Goal: Information Seeking & Learning: Learn about a topic

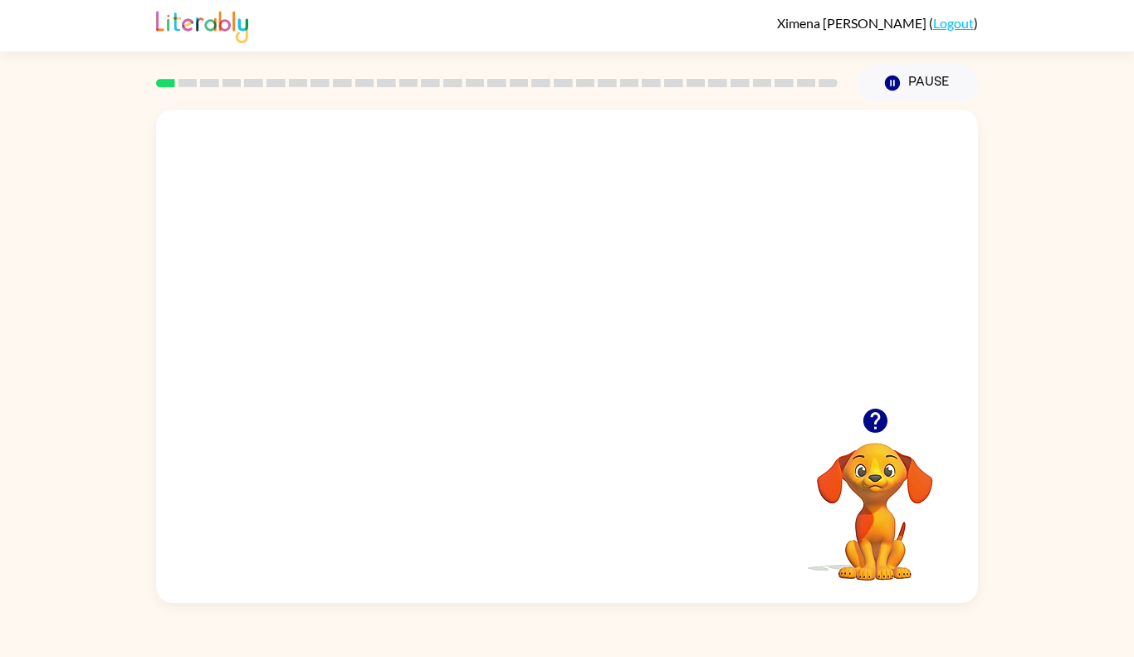
click at [862, 396] on video "Your browser must support playing .mp4 files to use Literably. Please try using…" at bounding box center [567, 259] width 822 height 298
click at [869, 406] on icon "button" at bounding box center [875, 420] width 29 height 29
click at [786, 455] on div "Your browser must support playing .mp4 files to use Literably. Please try using…" at bounding box center [567, 356] width 822 height 493
click at [896, 486] on video "Your browser must support playing .mp4 files to use Literably. Please try using…" at bounding box center [875, 500] width 166 height 166
click at [815, 475] on video "Your browser must support playing .mp4 files to use Literably. Please try using…" at bounding box center [875, 500] width 166 height 166
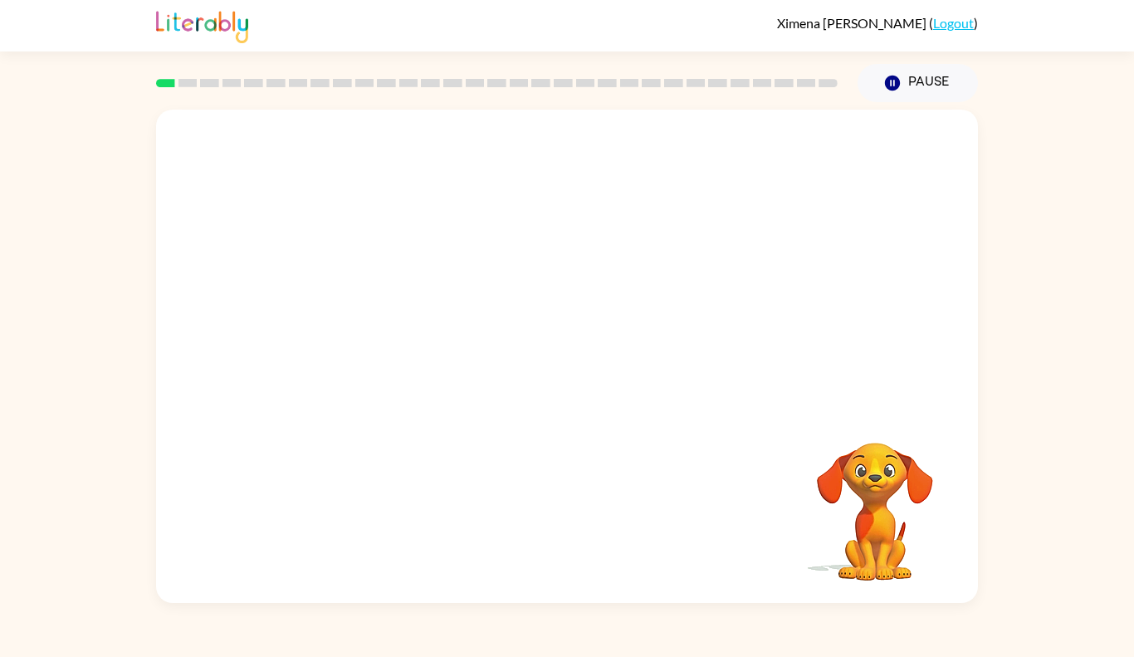
click at [802, 573] on video "Your browser must support playing .mp4 files to use Literably. Please try using…" at bounding box center [875, 500] width 166 height 166
click at [603, 541] on div "Your browser must support playing .mp4 files to use Literably. Please try using…" at bounding box center [567, 356] width 822 height 493
click at [512, 544] on div "Your browser must support playing .mp4 files to use Literably. Please try using…" at bounding box center [567, 356] width 822 height 493
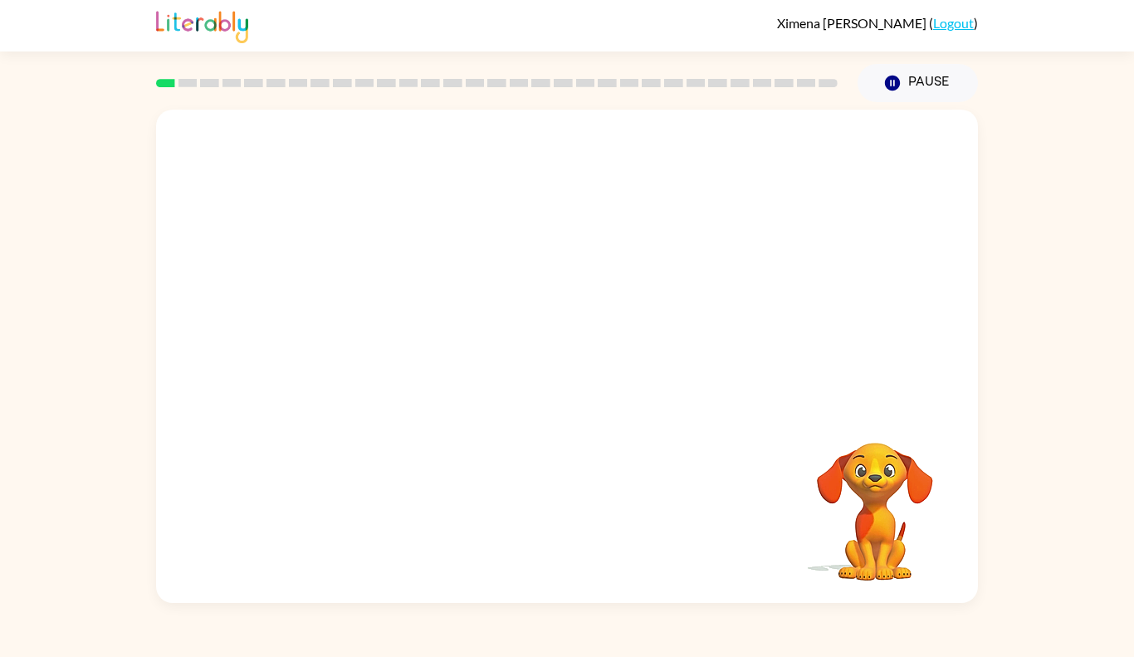
click at [512, 544] on div "Your browser must support playing .mp4 files to use Literably. Please try using…" at bounding box center [567, 356] width 822 height 493
click at [868, 554] on video "Your browser must support playing .mp4 files to use Literably. Please try using…" at bounding box center [875, 500] width 166 height 166
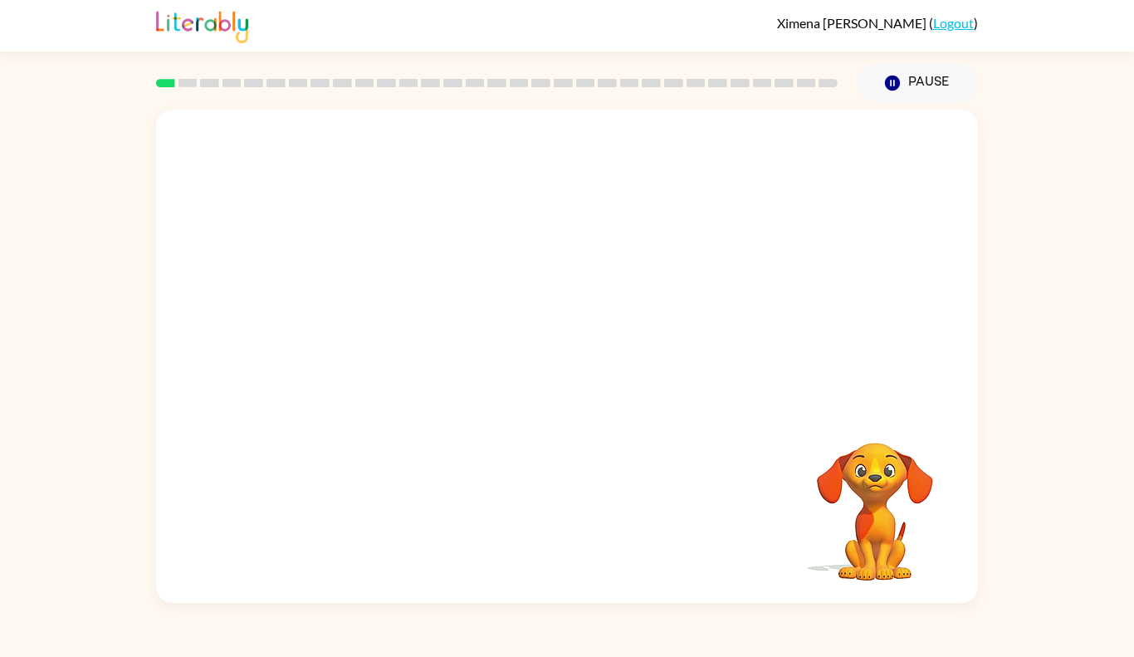
click at [413, 361] on div at bounding box center [567, 259] width 822 height 298
click at [856, 554] on video "Your browser must support playing .mp4 files to use Literably. Please try using…" at bounding box center [875, 500] width 166 height 166
click at [853, 549] on video "Your browser must support playing .mp4 files to use Literably. Please try using…" at bounding box center [875, 500] width 166 height 166
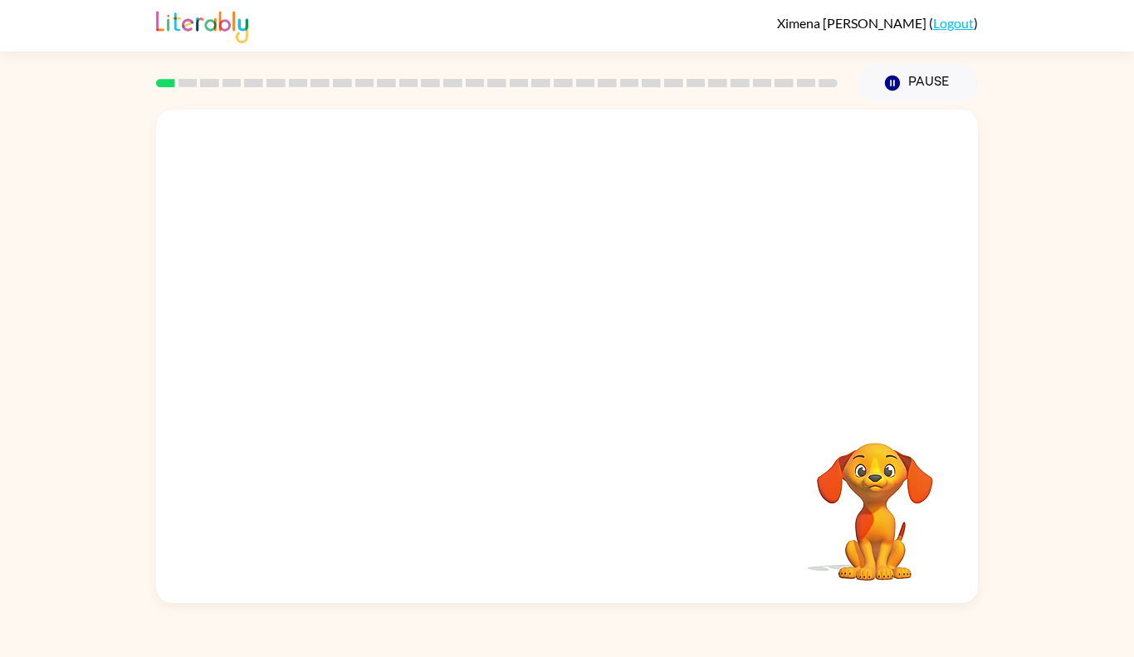
click at [853, 549] on video "Your browser must support playing .mp4 files to use Literably. Please try using…" at bounding box center [875, 500] width 166 height 166
click at [855, 549] on video "Your browser must support playing .mp4 files to use Literably. Please try using…" at bounding box center [875, 500] width 166 height 166
click at [857, 551] on video "Your browser must support playing .mp4 files to use Literably. Please try using…" at bounding box center [875, 500] width 166 height 166
click at [577, 454] on div "Your browser must support playing .mp4 files to use Literably. Please try using…" at bounding box center [567, 356] width 822 height 493
click at [579, 456] on div "Your browser must support playing .mp4 files to use Literably. Please try using…" at bounding box center [567, 356] width 822 height 493
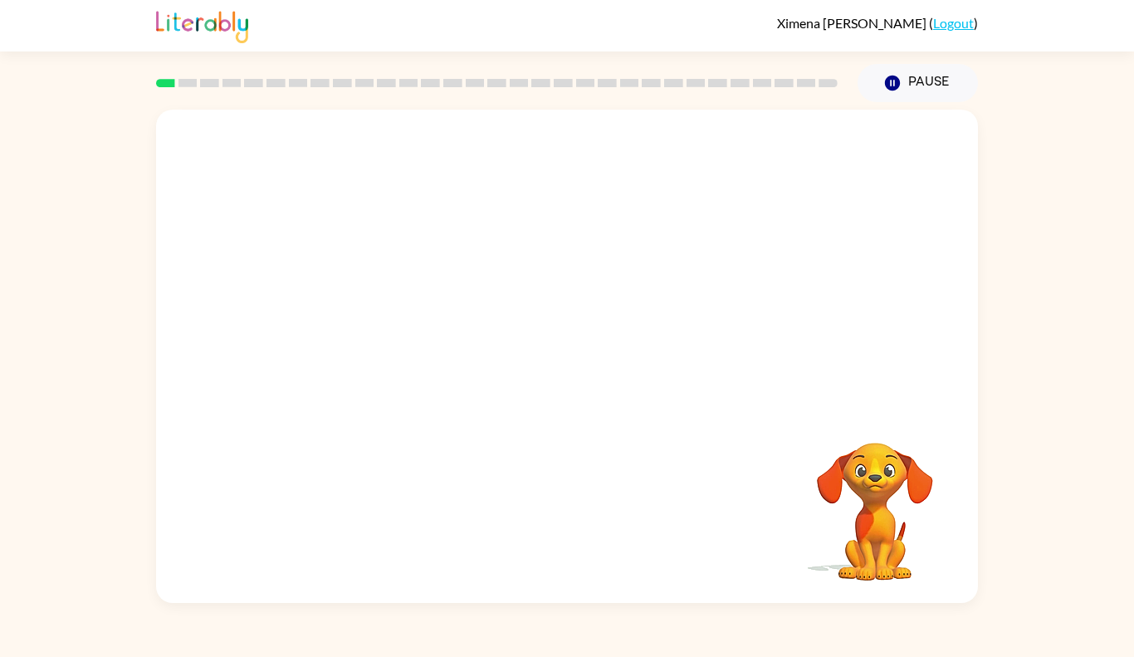
click at [584, 460] on div "Your browser must support playing .mp4 files to use Literably. Please try using…" at bounding box center [567, 356] width 822 height 493
click at [891, 88] on icon "button" at bounding box center [892, 83] width 15 height 15
click at [900, 91] on icon "Pause" at bounding box center [892, 83] width 18 height 18
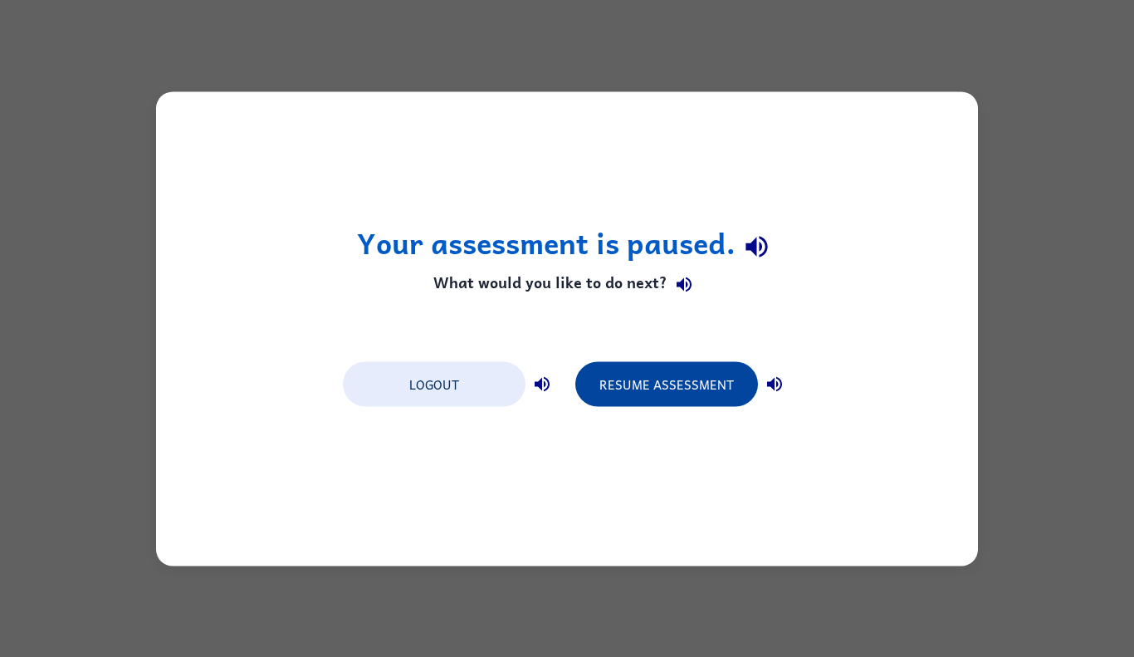
click at [641, 382] on button "Resume Assessment" at bounding box center [666, 383] width 183 height 45
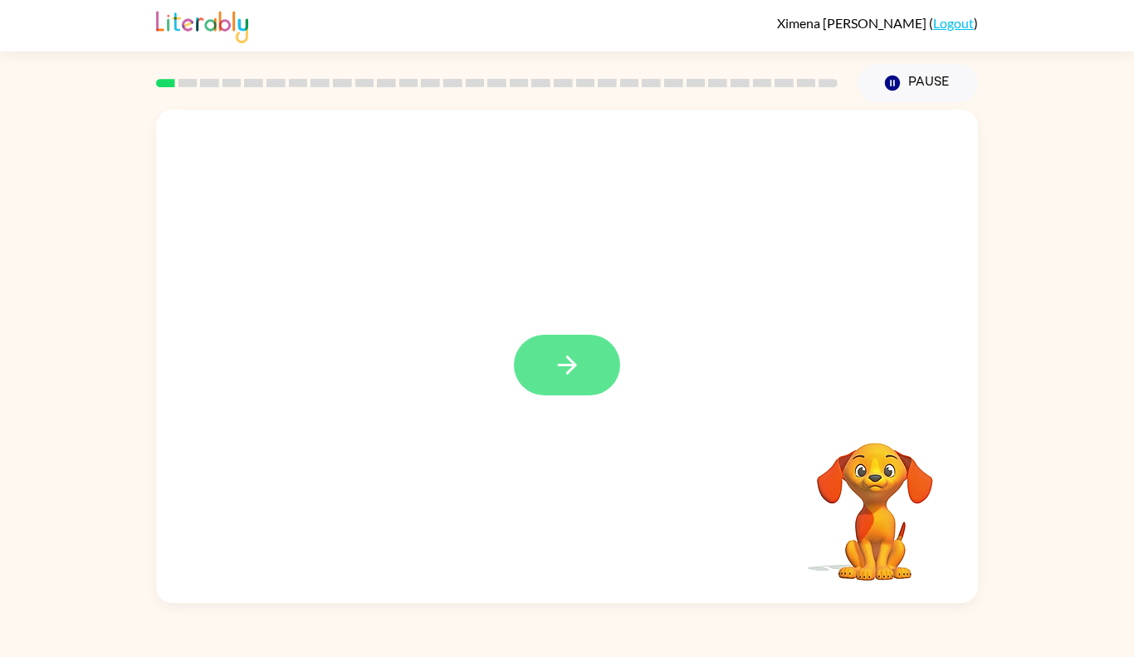
click at [569, 359] on icon "button" at bounding box center [566, 364] width 19 height 19
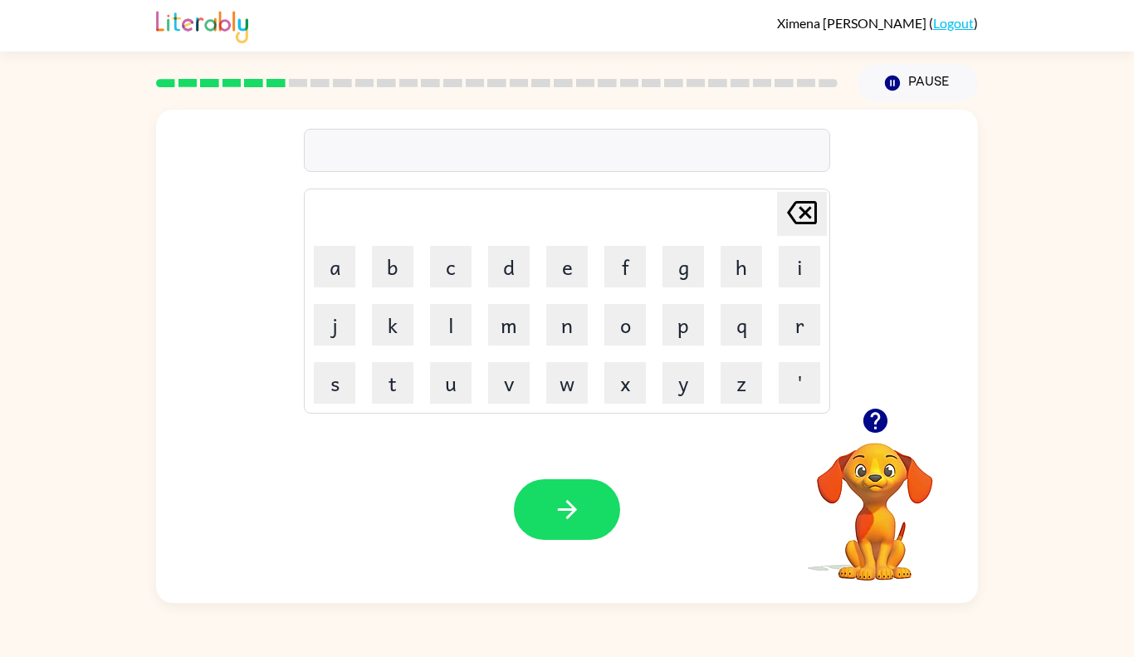
click at [873, 432] on icon "button" at bounding box center [874, 420] width 24 height 24
click at [879, 431] on icon "button" at bounding box center [874, 420] width 24 height 24
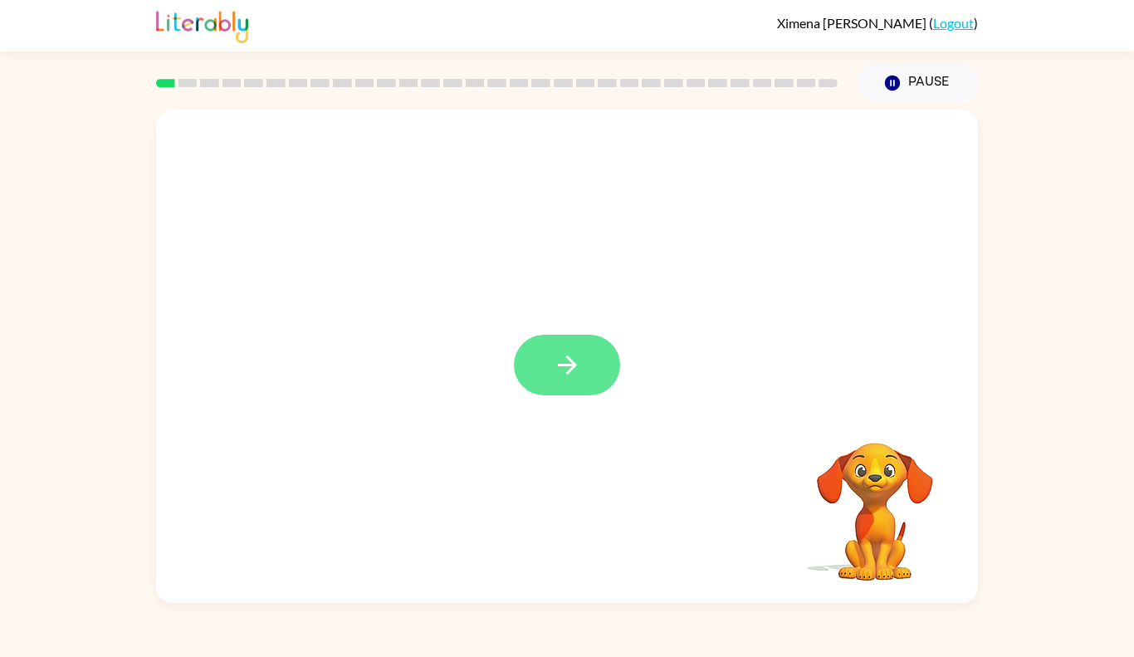
click at [592, 376] on button "button" at bounding box center [567, 365] width 106 height 61
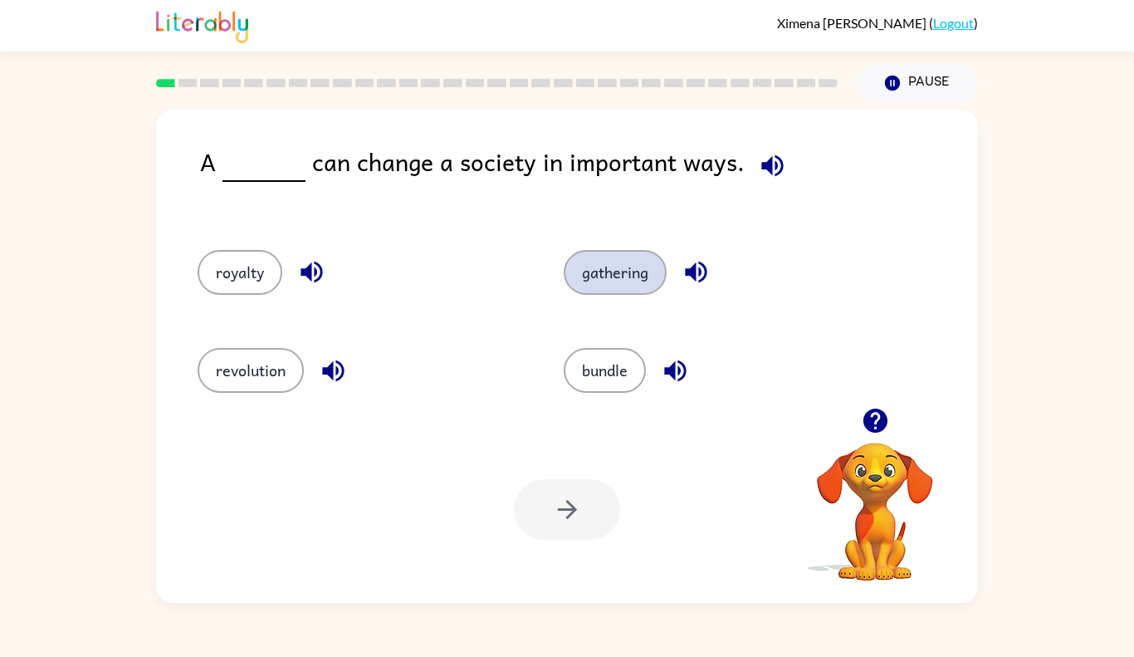
click at [629, 283] on button "gathering" at bounding box center [615, 272] width 103 height 45
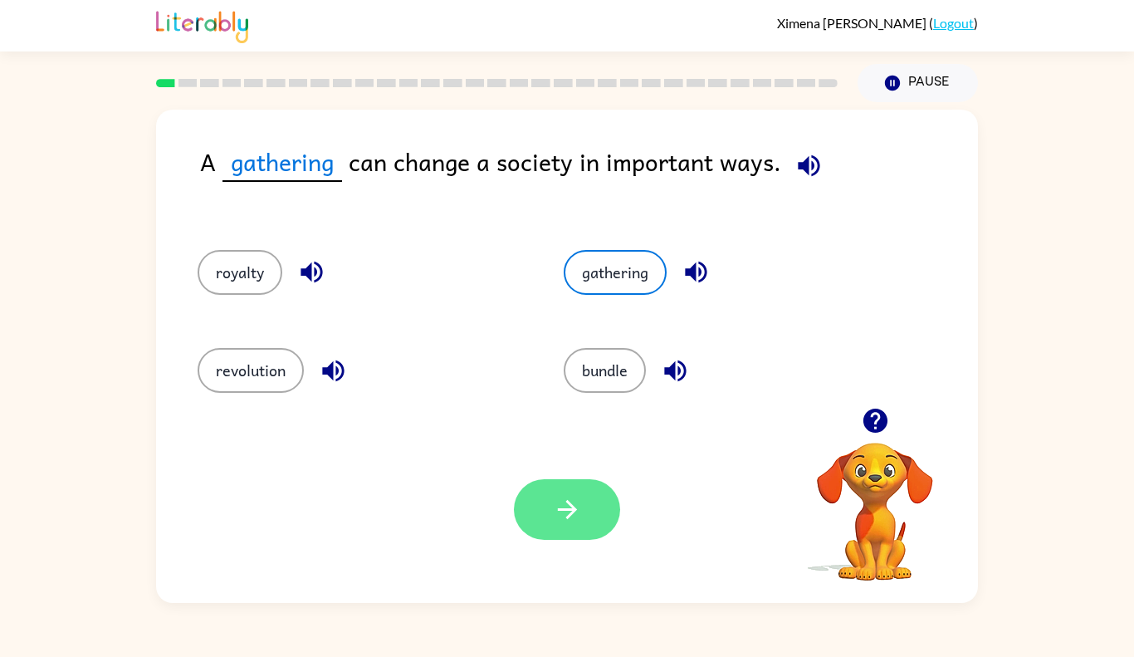
click at [581, 489] on button "button" at bounding box center [567, 509] width 106 height 61
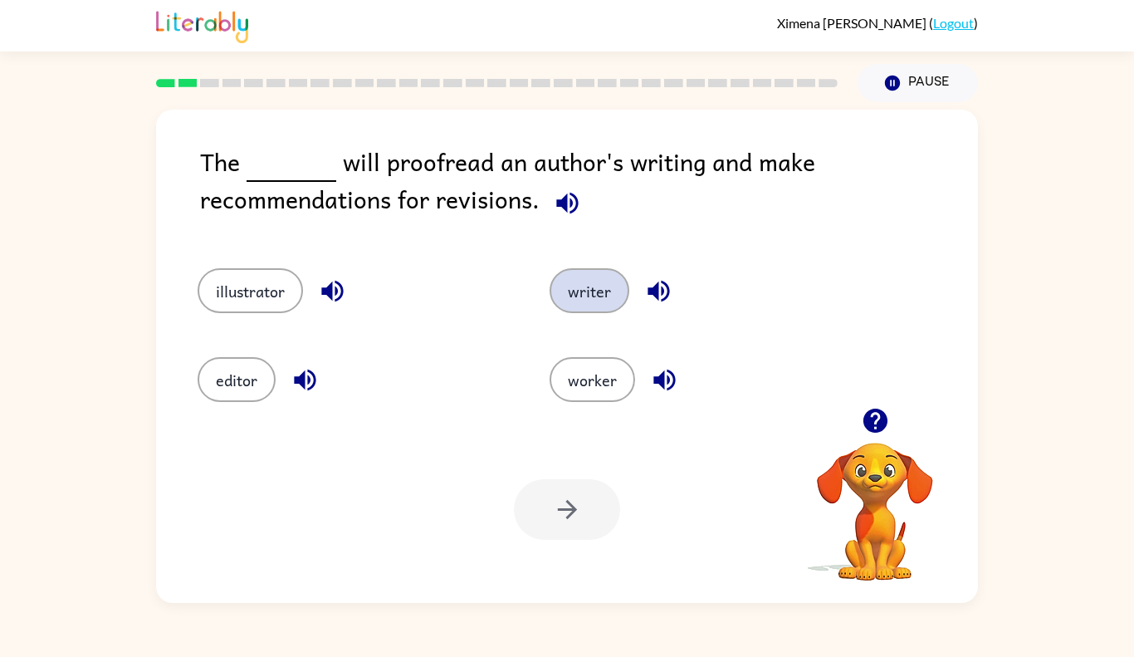
click at [575, 309] on button "writer" at bounding box center [589, 290] width 80 height 45
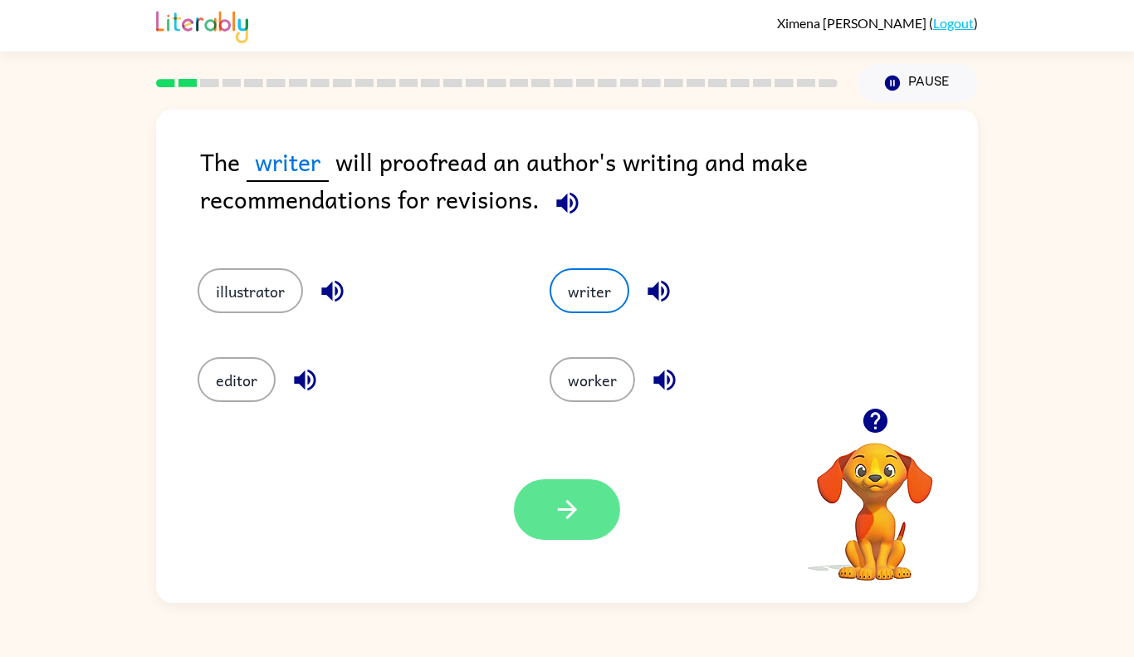
click at [564, 515] on icon "button" at bounding box center [567, 509] width 29 height 29
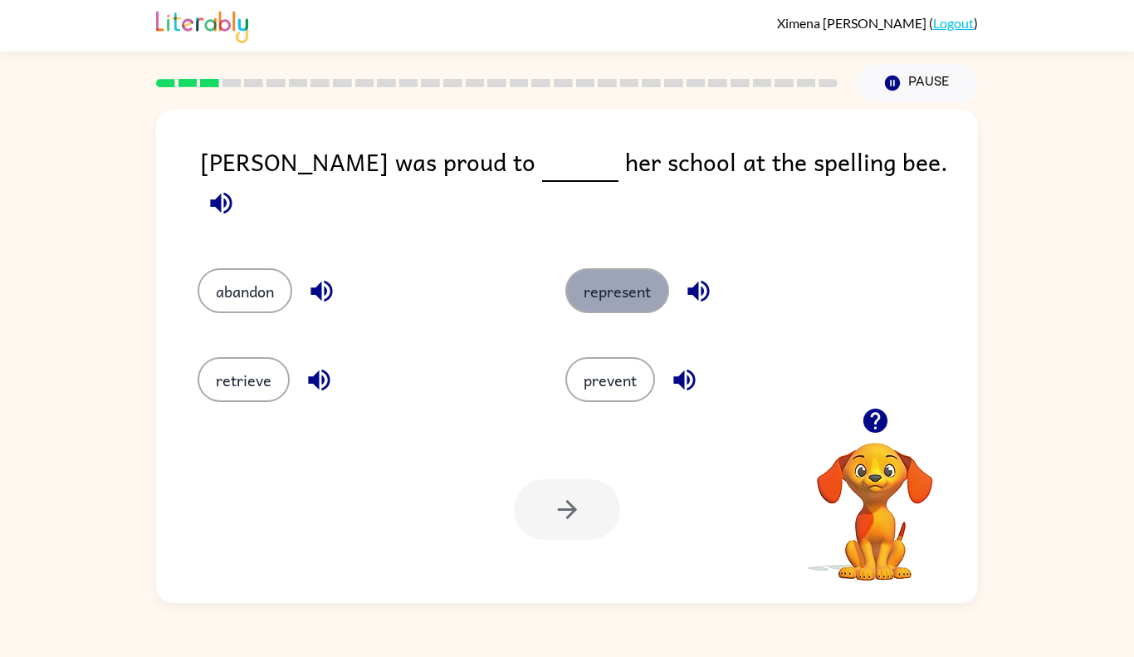
click at [611, 268] on button "represent" at bounding box center [617, 290] width 104 height 45
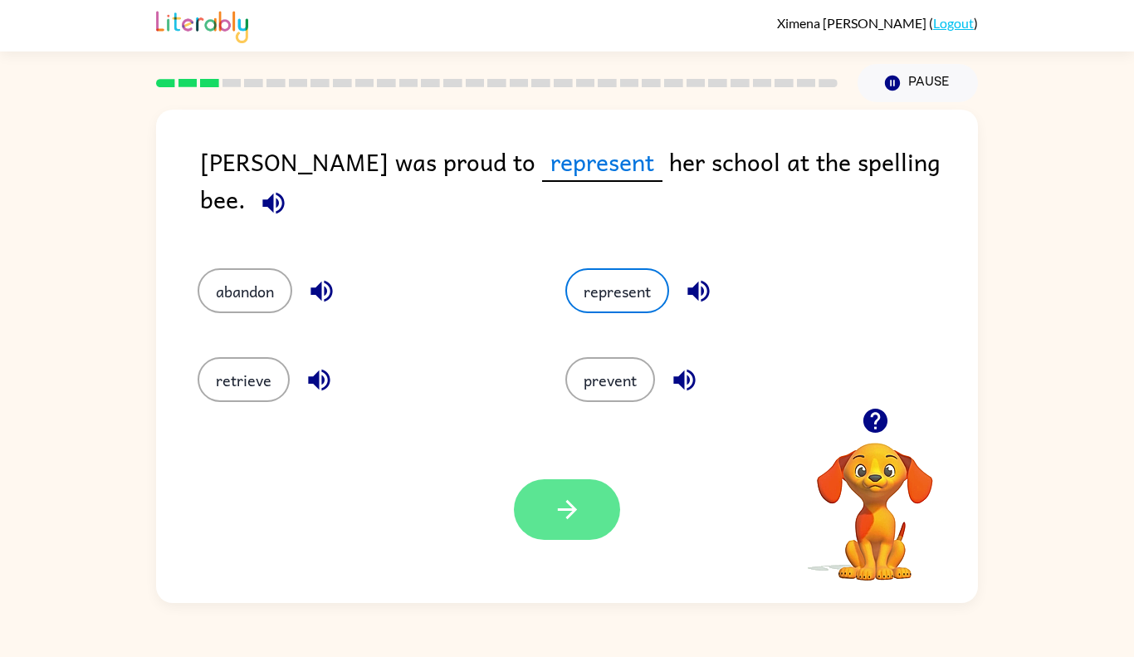
click at [591, 534] on button "button" at bounding box center [567, 509] width 106 height 61
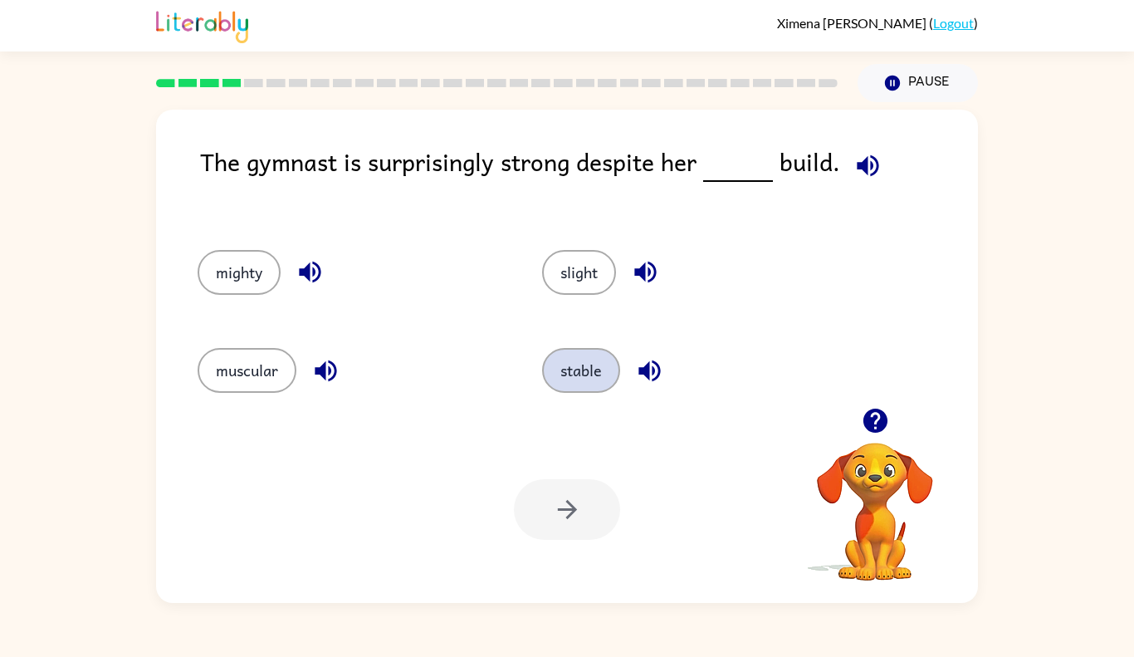
click at [559, 377] on button "stable" at bounding box center [581, 370] width 78 height 45
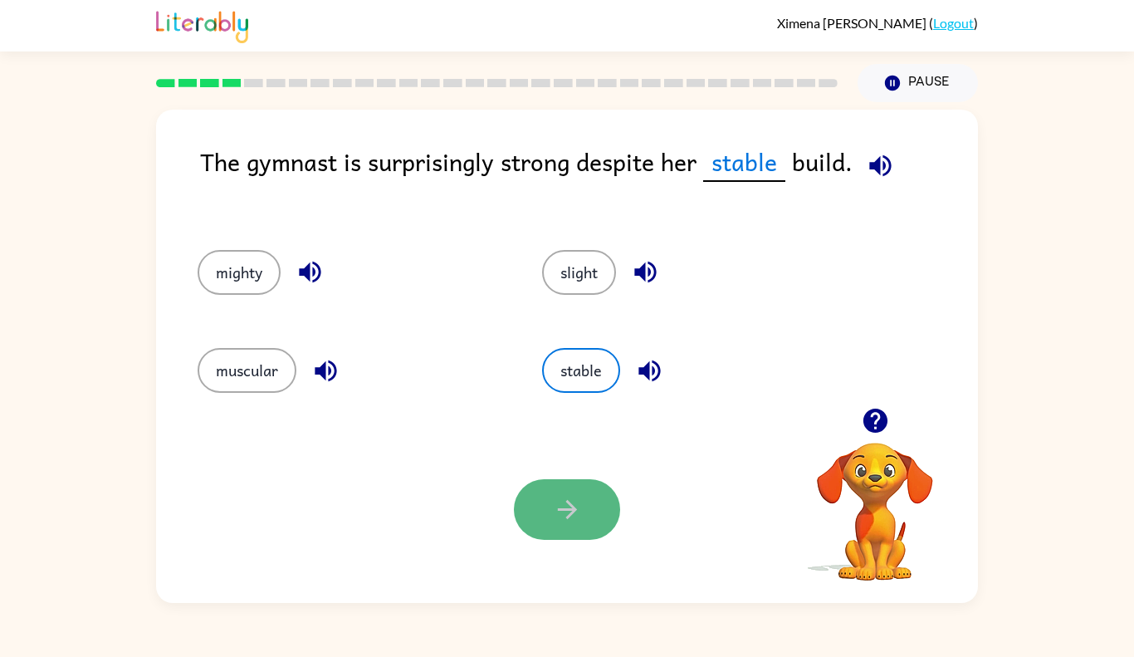
click at [564, 527] on button "button" at bounding box center [567, 509] width 106 height 61
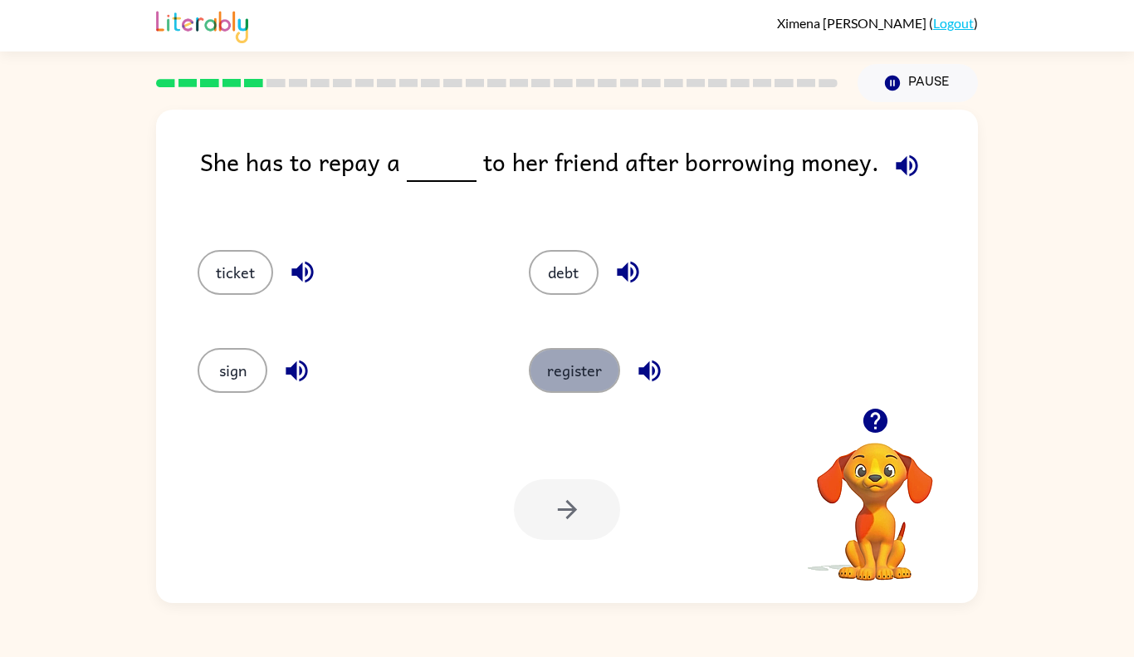
click at [554, 379] on button "register" at bounding box center [574, 370] width 91 height 45
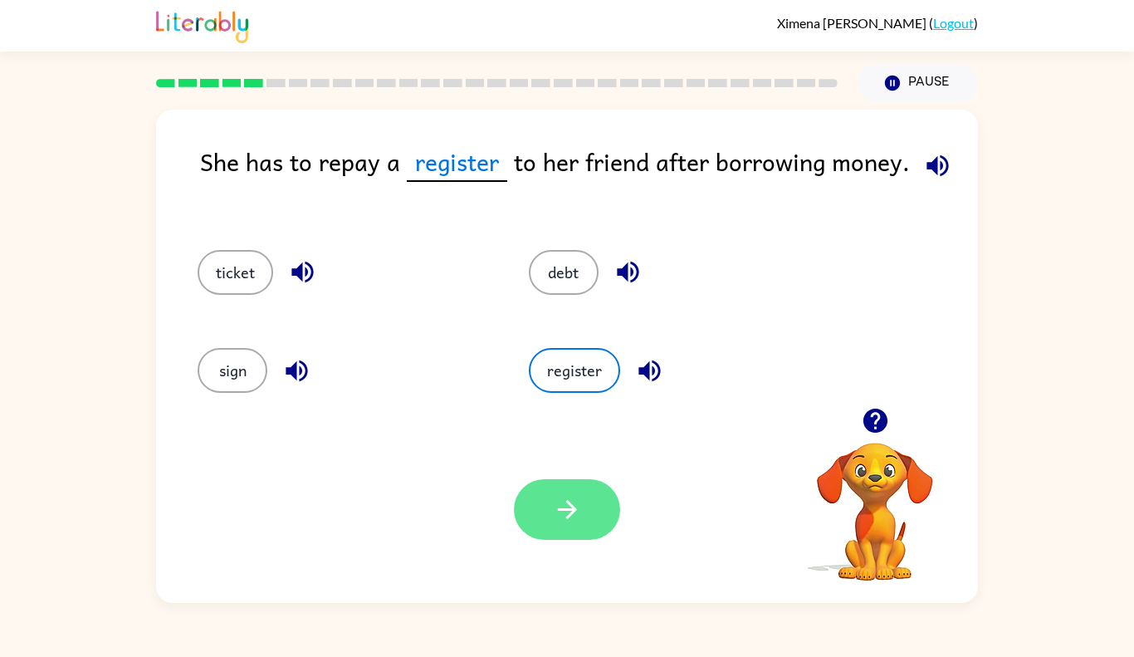
click at [562, 515] on icon "button" at bounding box center [567, 509] width 29 height 29
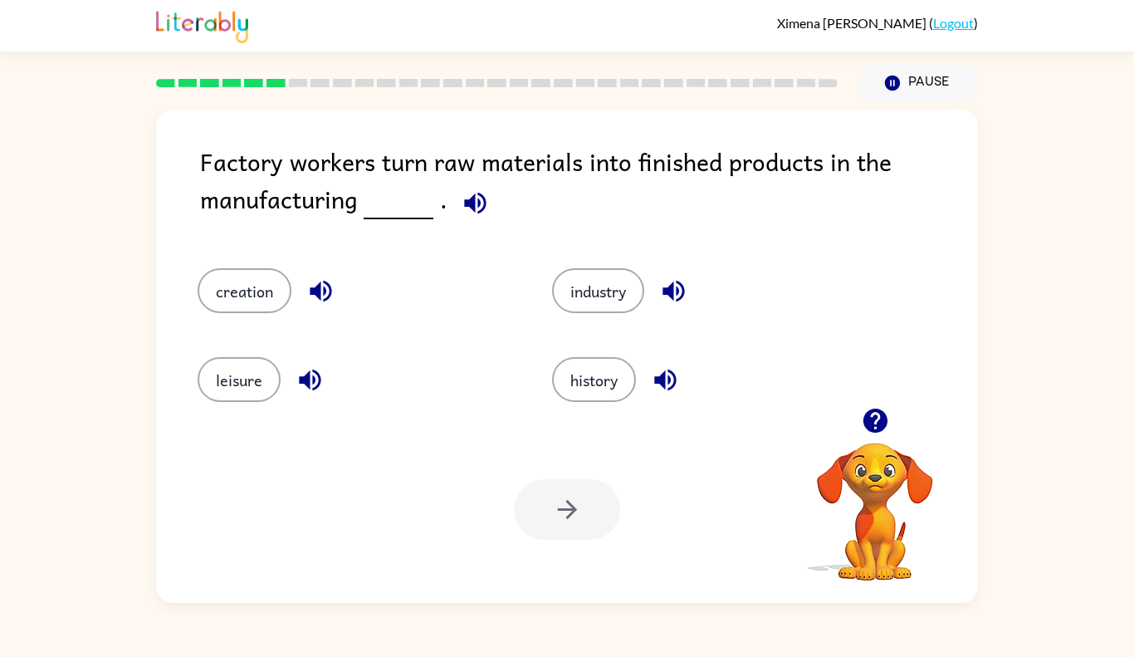
click at [477, 202] on icon "button" at bounding box center [475, 202] width 29 height 29
click at [589, 360] on button "history" at bounding box center [594, 379] width 84 height 45
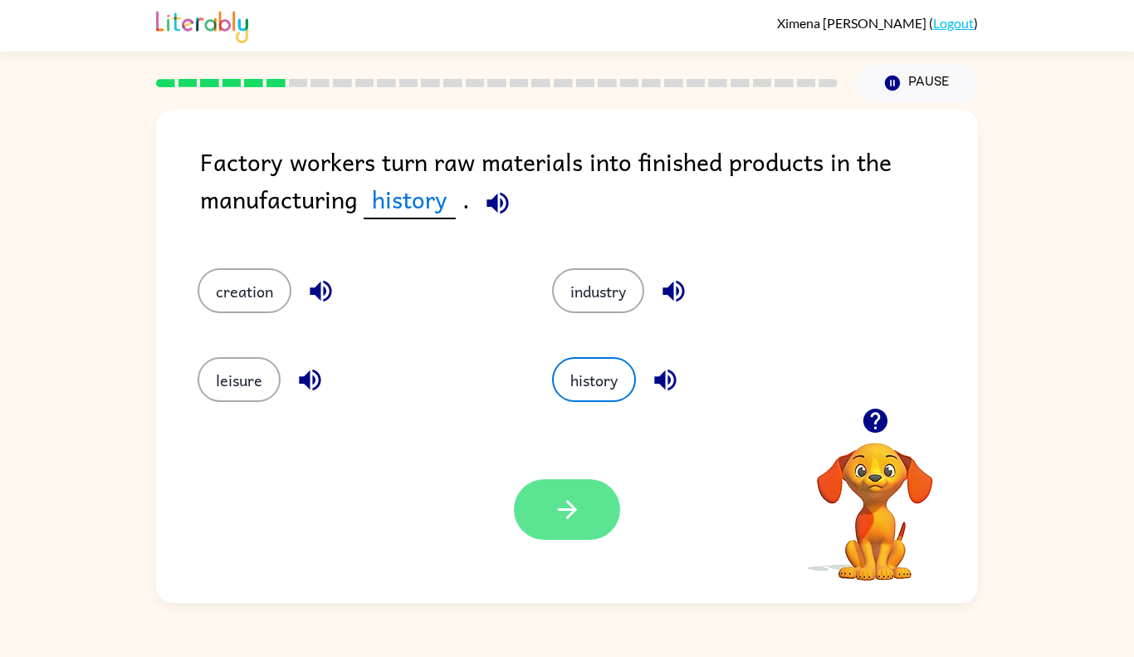
click at [536, 498] on button "button" at bounding box center [567, 509] width 106 height 61
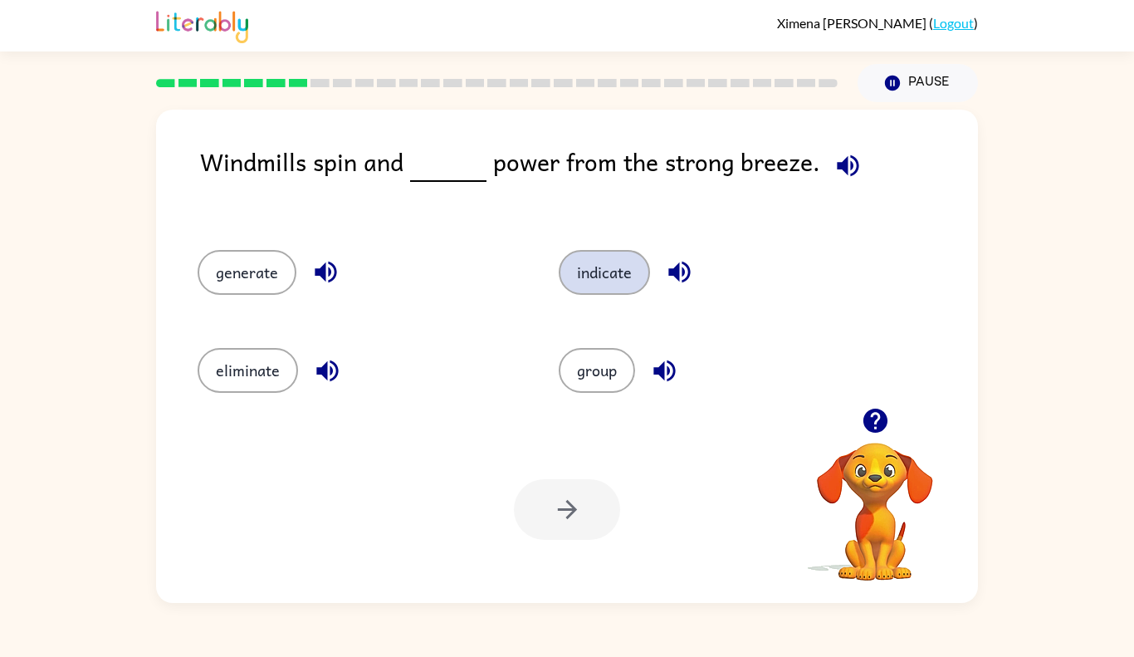
click at [629, 283] on button "indicate" at bounding box center [604, 272] width 91 height 45
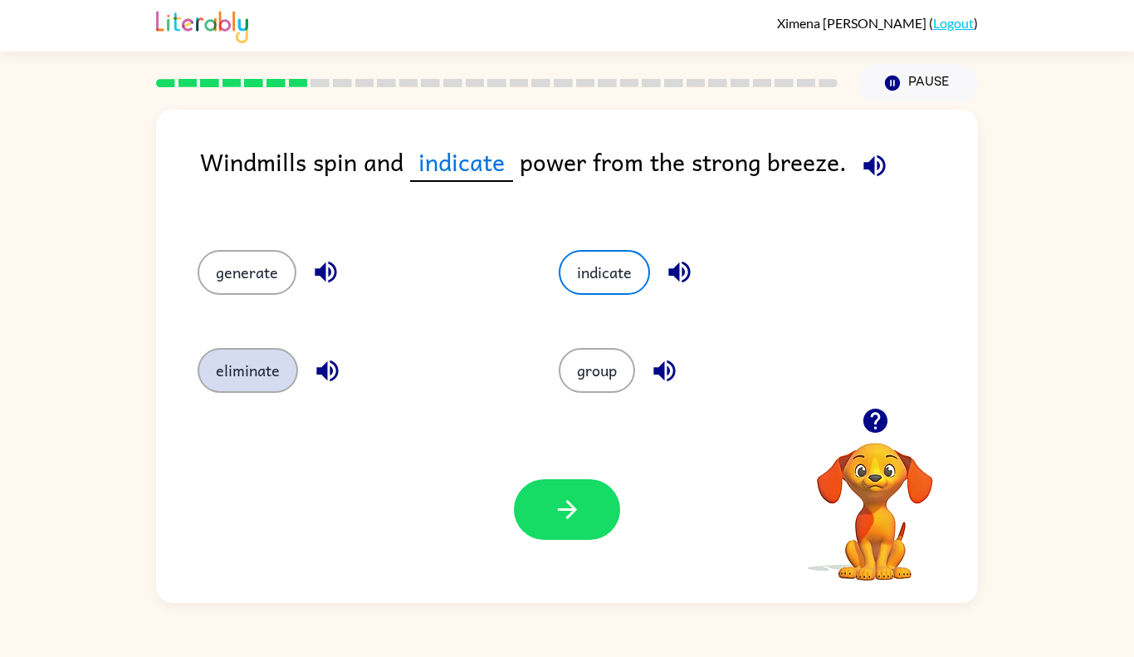
click at [222, 348] on button "eliminate" at bounding box center [248, 370] width 100 height 45
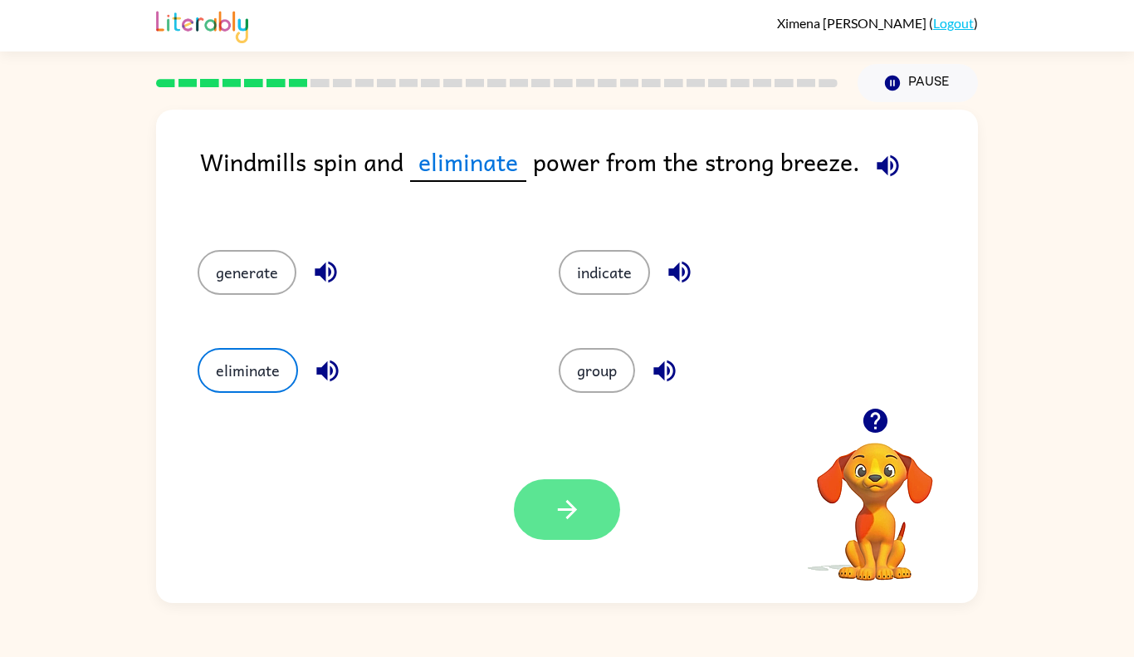
click at [544, 513] on button "button" at bounding box center [567, 509] width 106 height 61
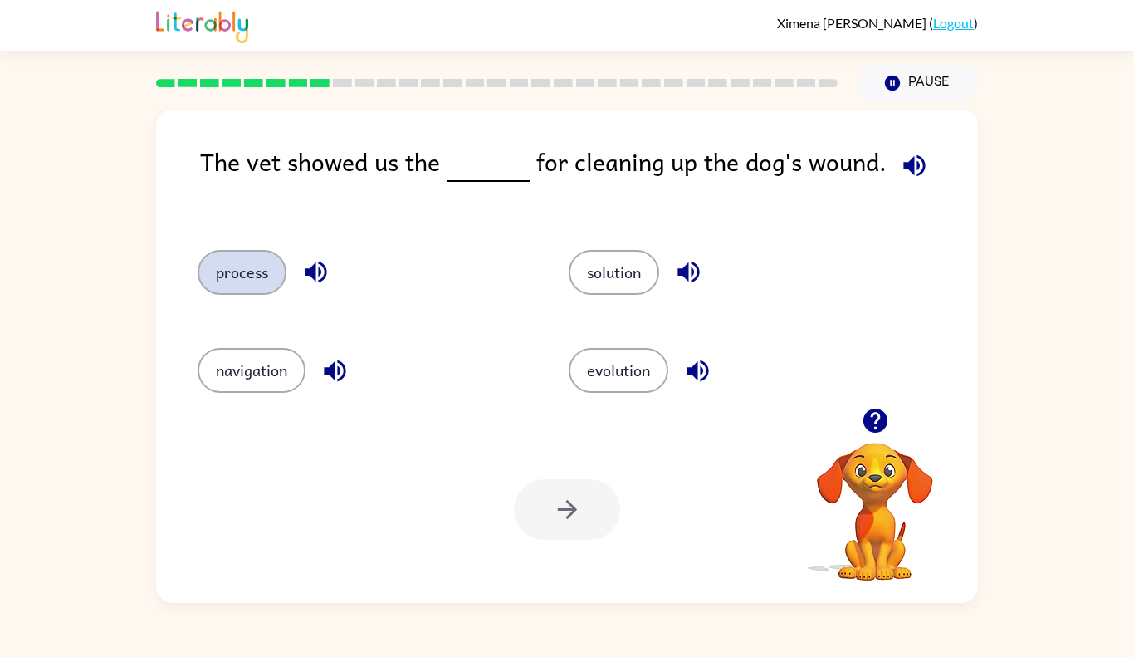
click at [261, 290] on button "process" at bounding box center [242, 272] width 89 height 45
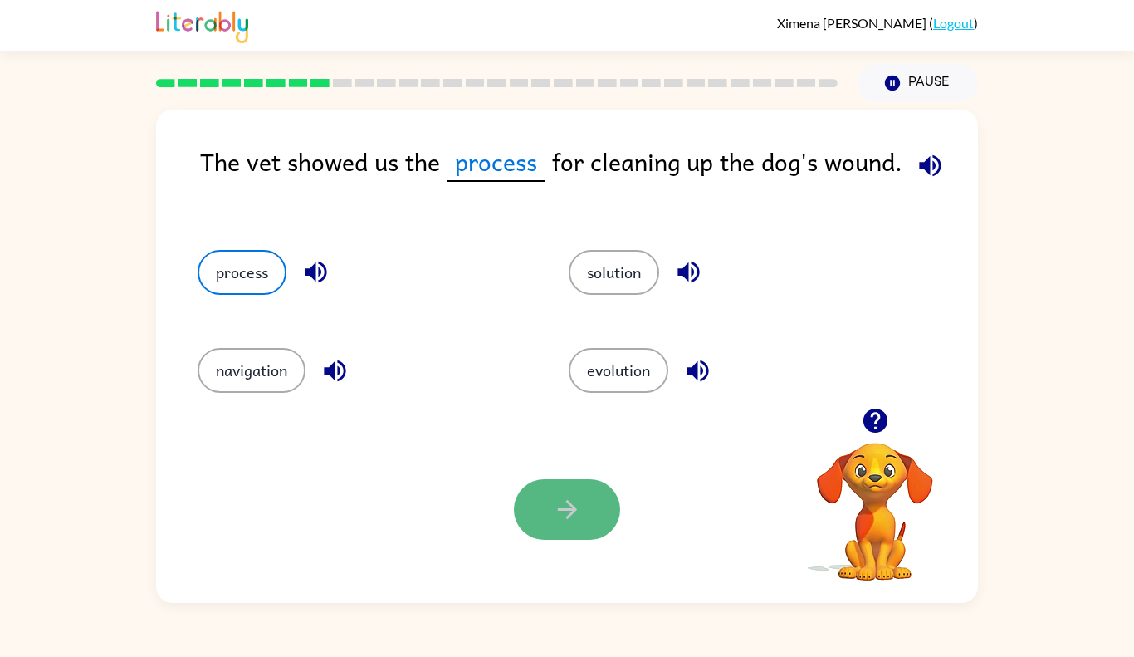
click at [529, 506] on button "button" at bounding box center [567, 509] width 106 height 61
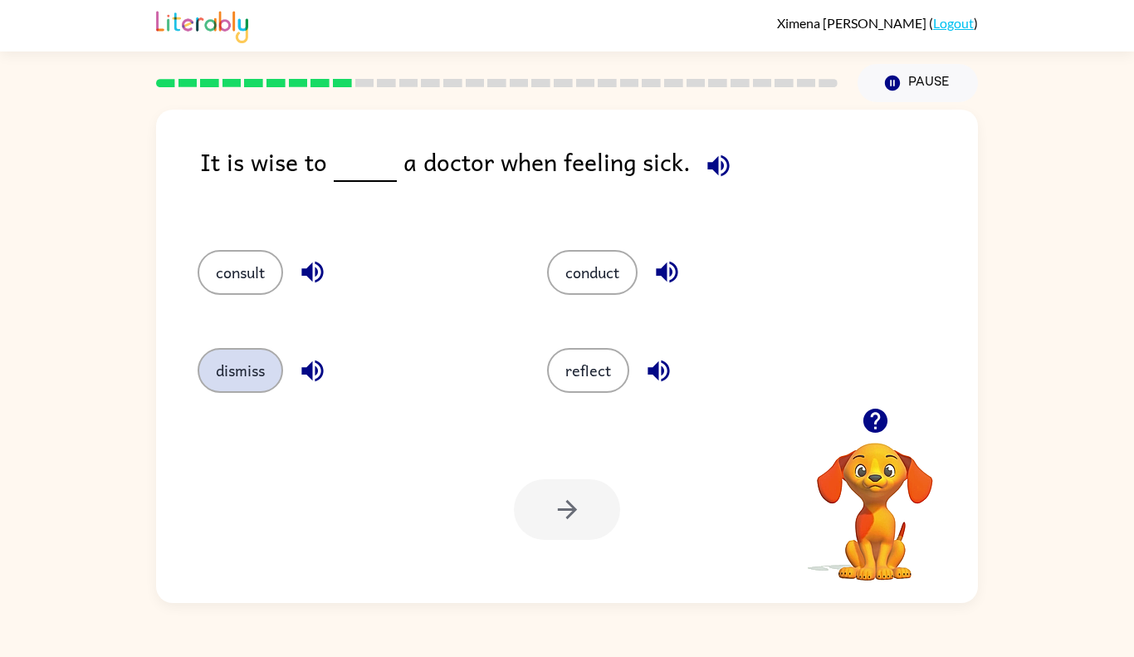
click at [277, 376] on button "dismiss" at bounding box center [240, 370] width 85 height 45
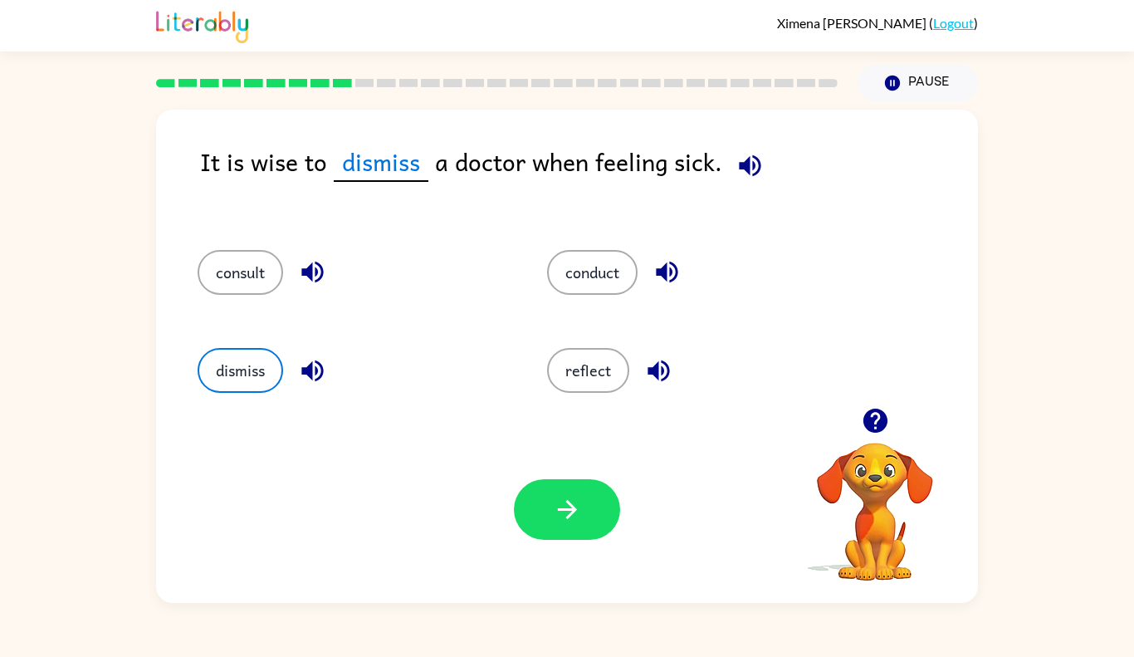
click at [571, 540] on div "Your browser must support playing .mp4 files to use Literably. Please try using…" at bounding box center [567, 509] width 822 height 187
click at [584, 353] on button "reflect" at bounding box center [588, 370] width 82 height 45
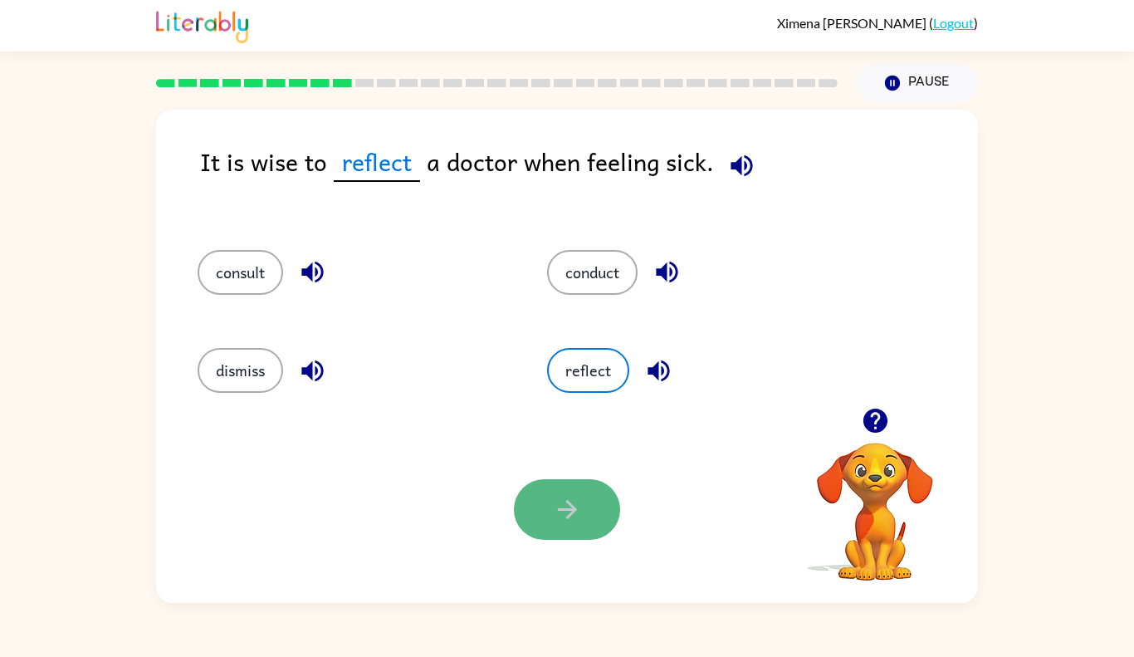
click at [583, 492] on button "button" at bounding box center [567, 509] width 106 height 61
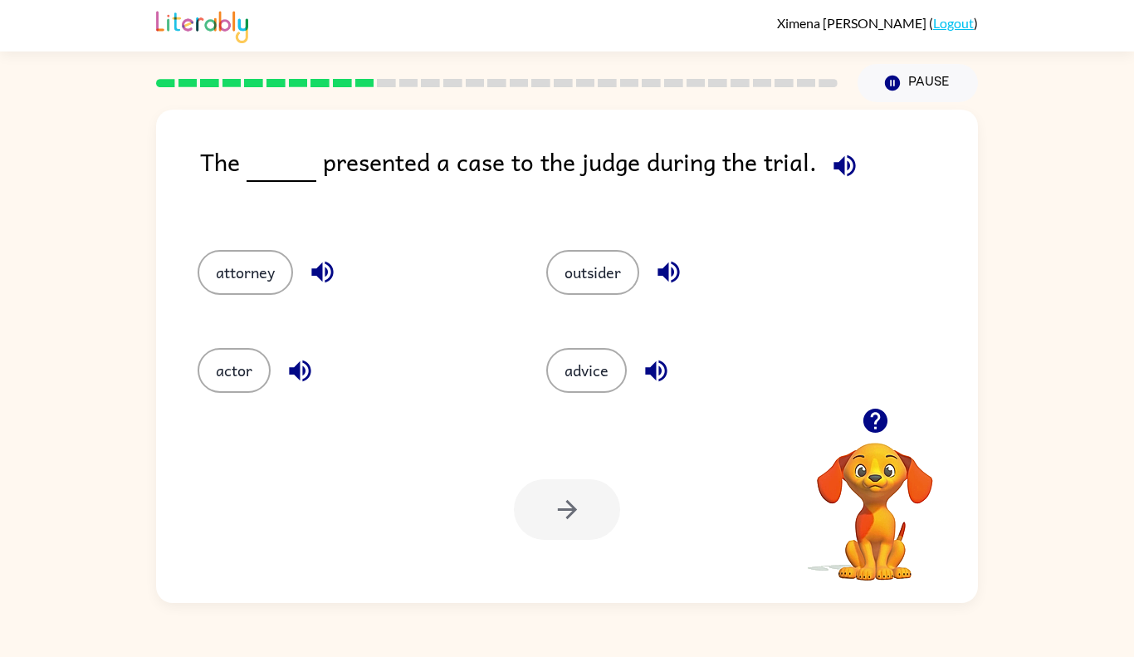
click at [571, 393] on div "advice" at bounding box center [689, 365] width 349 height 98
click at [578, 373] on button "advice" at bounding box center [586, 370] width 81 height 45
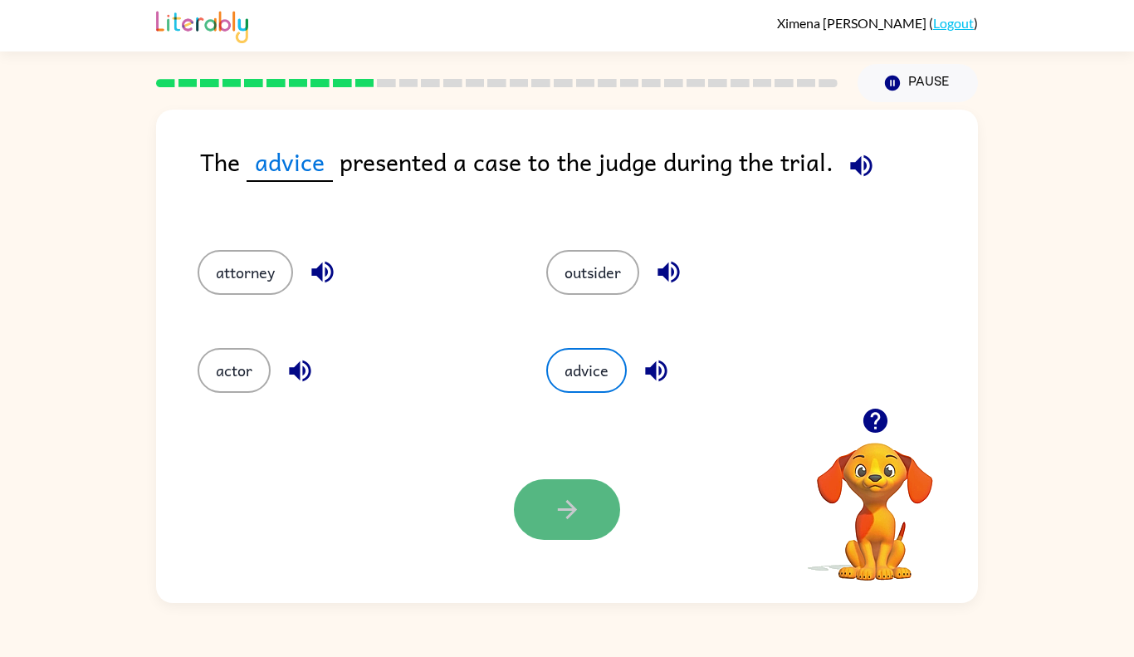
click at [574, 486] on button "button" at bounding box center [567, 509] width 106 height 61
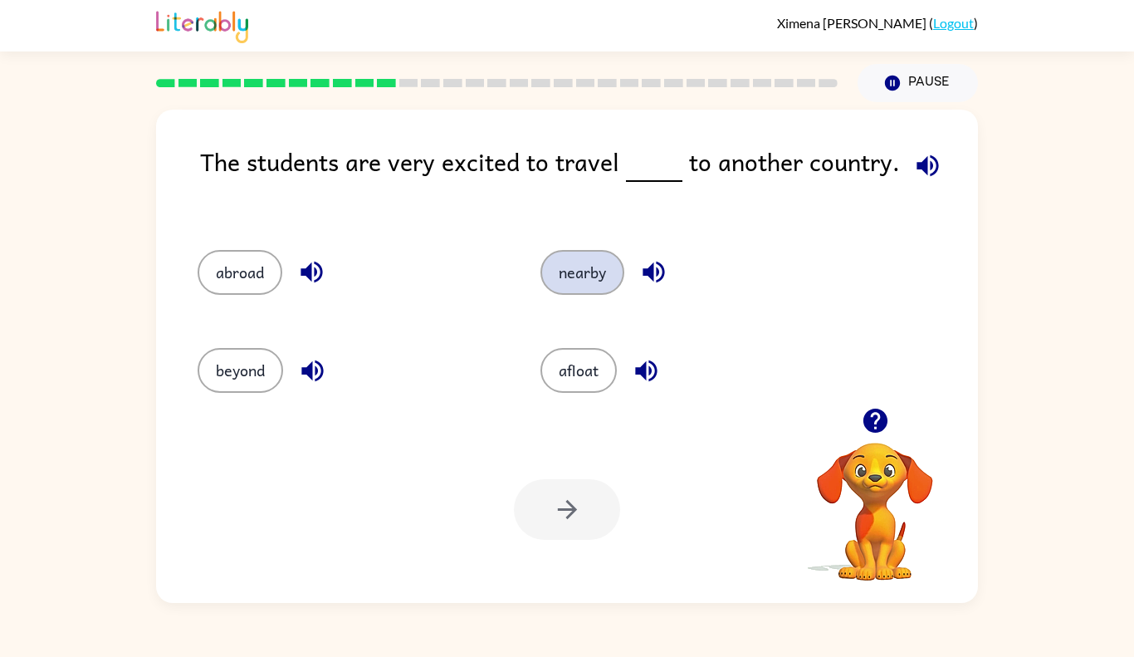
click at [593, 283] on button "nearby" at bounding box center [582, 272] width 84 height 45
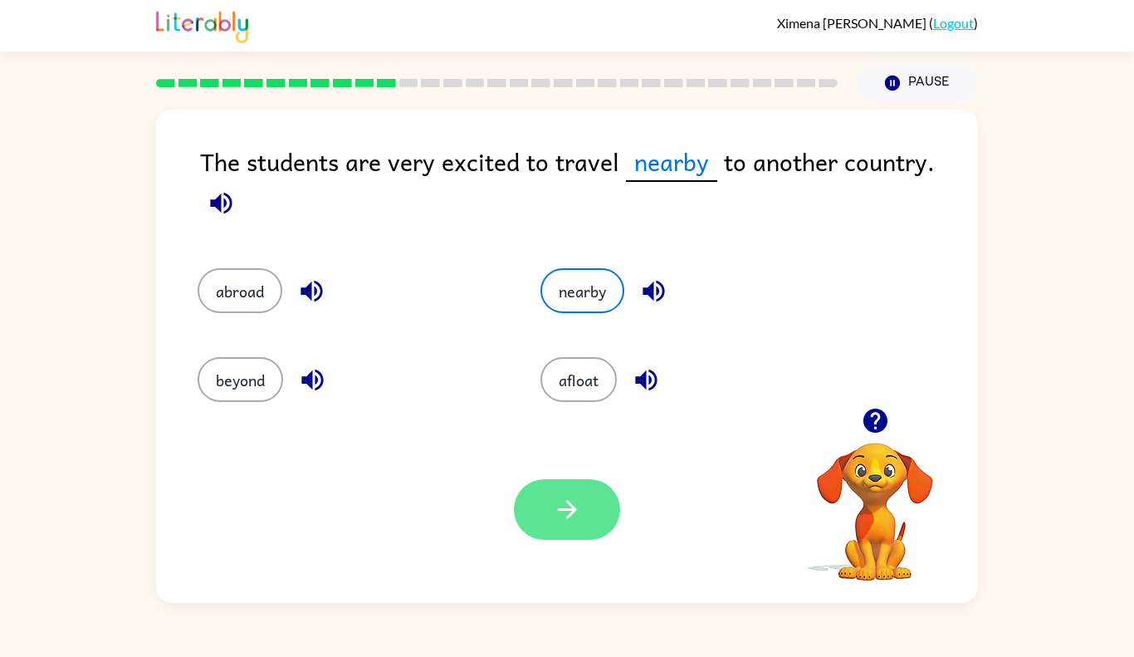
click at [535, 523] on button "button" at bounding box center [567, 509] width 106 height 61
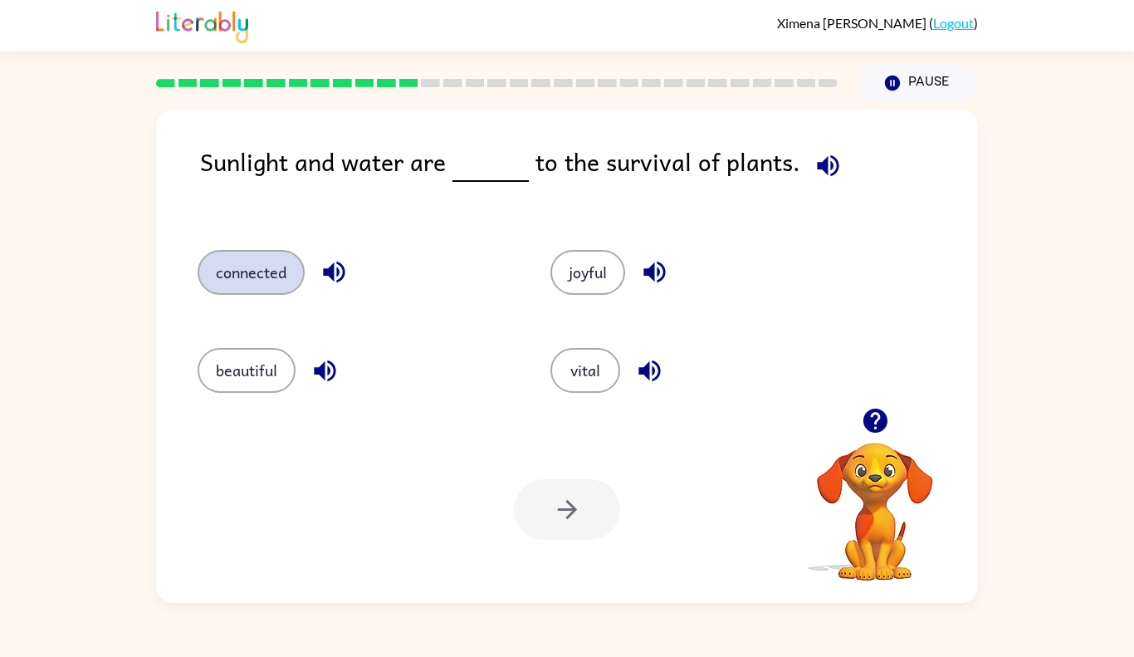
click at [227, 271] on button "connected" at bounding box center [251, 272] width 107 height 45
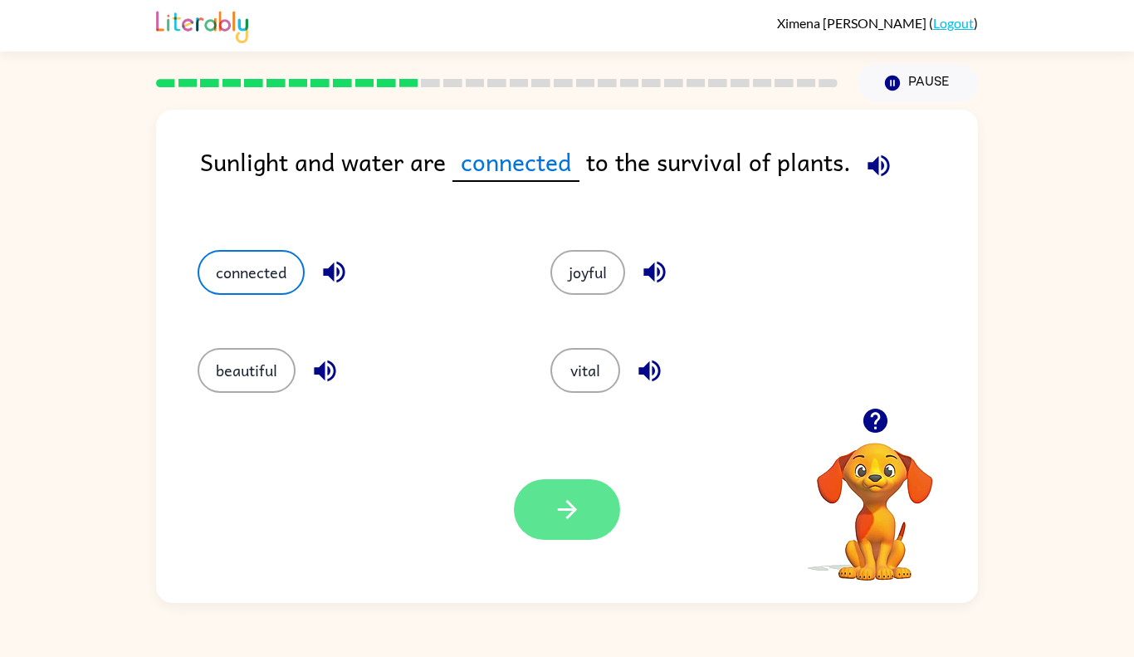
click at [566, 524] on button "button" at bounding box center [567, 509] width 106 height 61
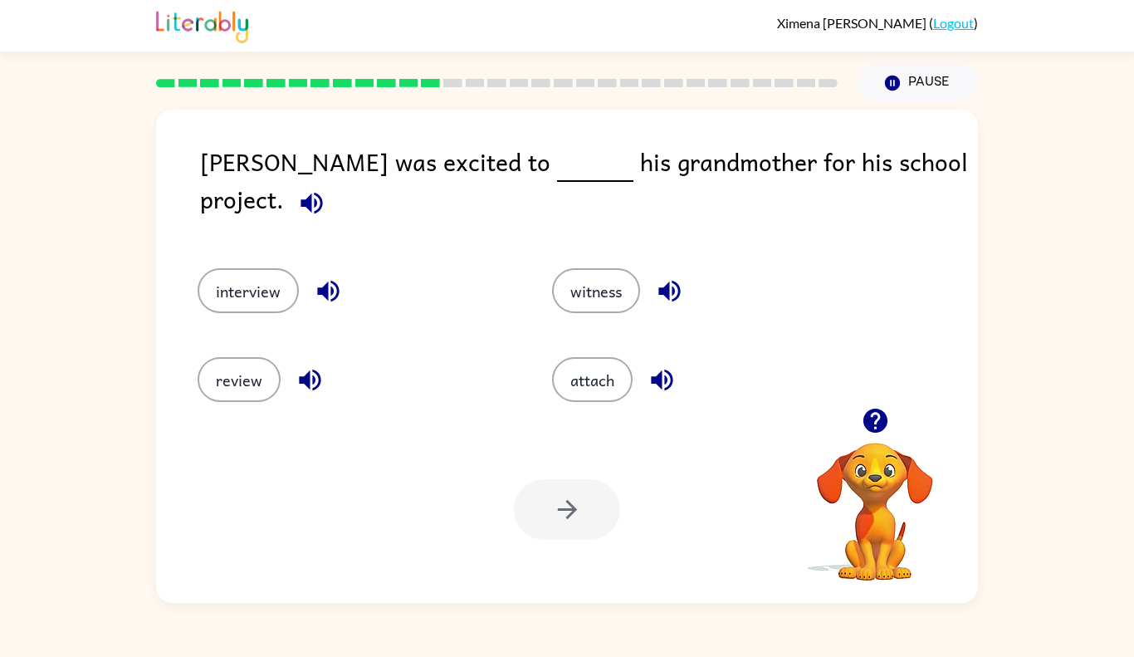
click at [567, 524] on div at bounding box center [567, 509] width 106 height 61
click at [259, 282] on button "interview" at bounding box center [248, 290] width 101 height 45
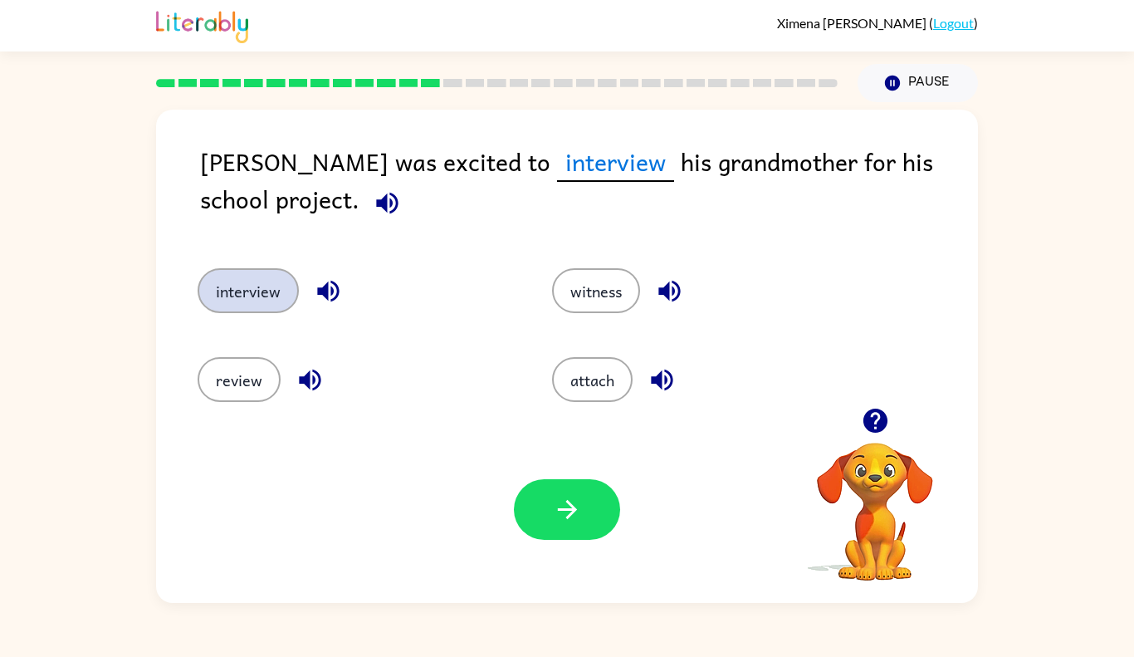
click at [198, 268] on button "interview" at bounding box center [248, 290] width 101 height 45
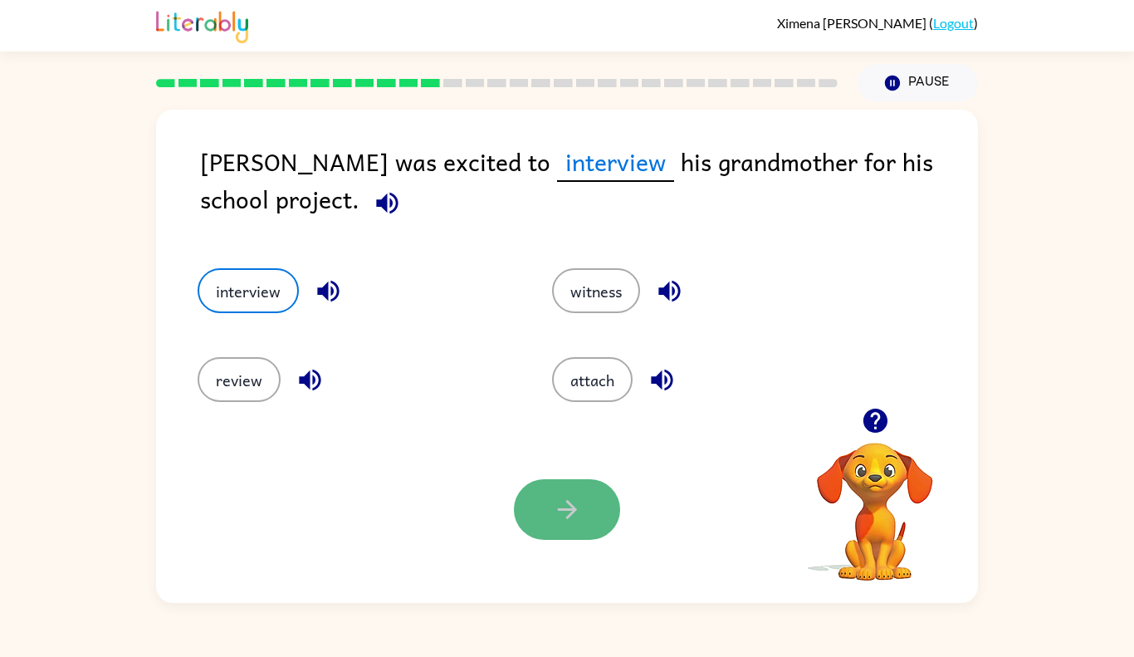
click at [589, 527] on button "button" at bounding box center [567, 509] width 106 height 61
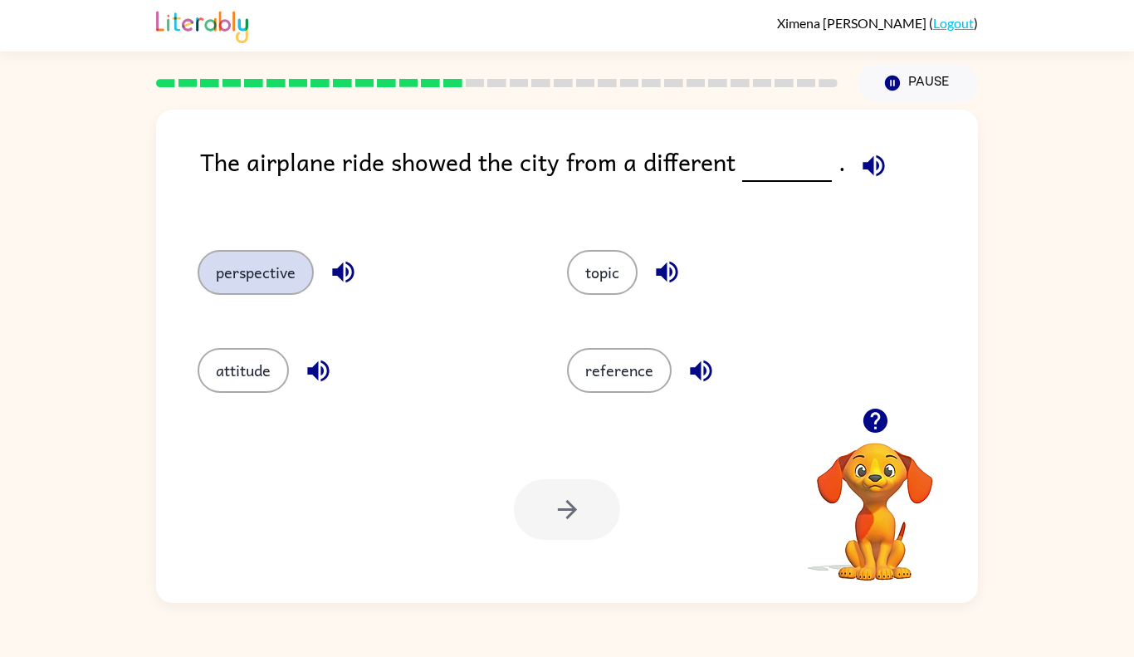
click at [282, 278] on button "perspective" at bounding box center [256, 272] width 116 height 45
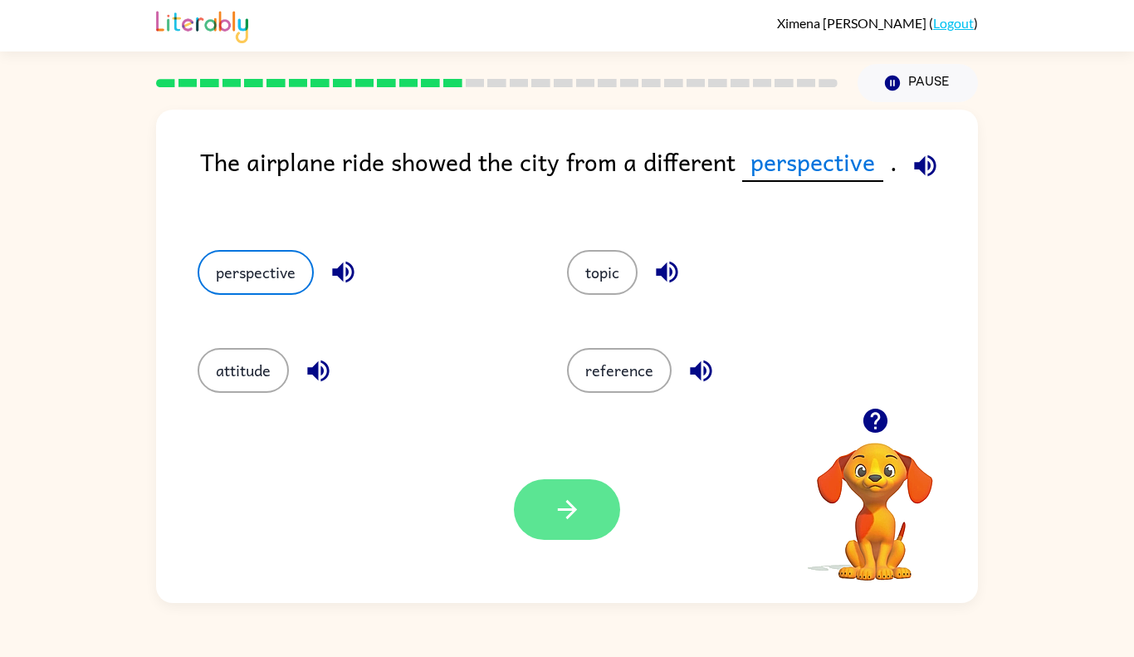
click at [573, 498] on icon "button" at bounding box center [567, 509] width 29 height 29
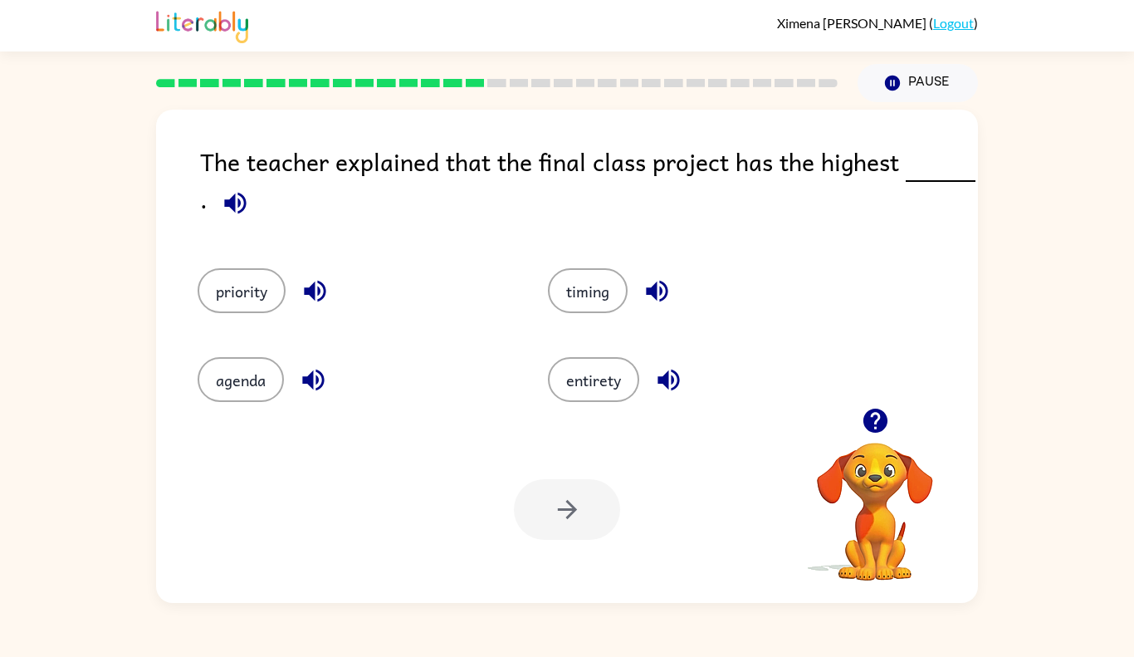
click at [286, 383] on div "agenda" at bounding box center [354, 379] width 312 height 45
click at [572, 299] on button "timing" at bounding box center [588, 290] width 80 height 45
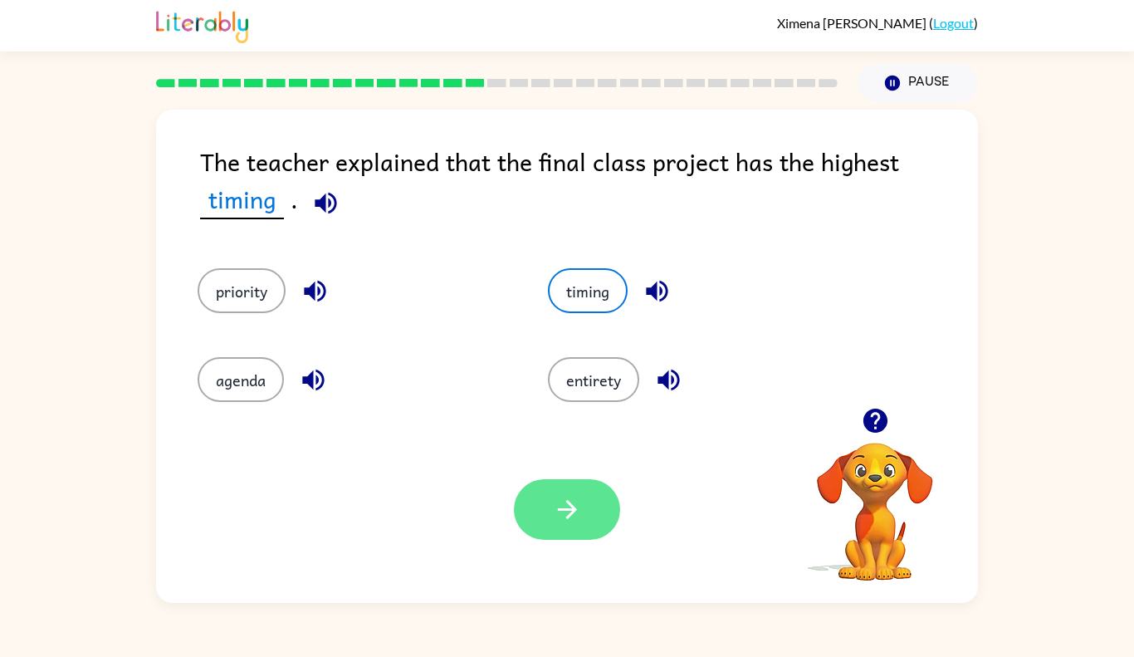
click at [610, 513] on button "button" at bounding box center [567, 509] width 106 height 61
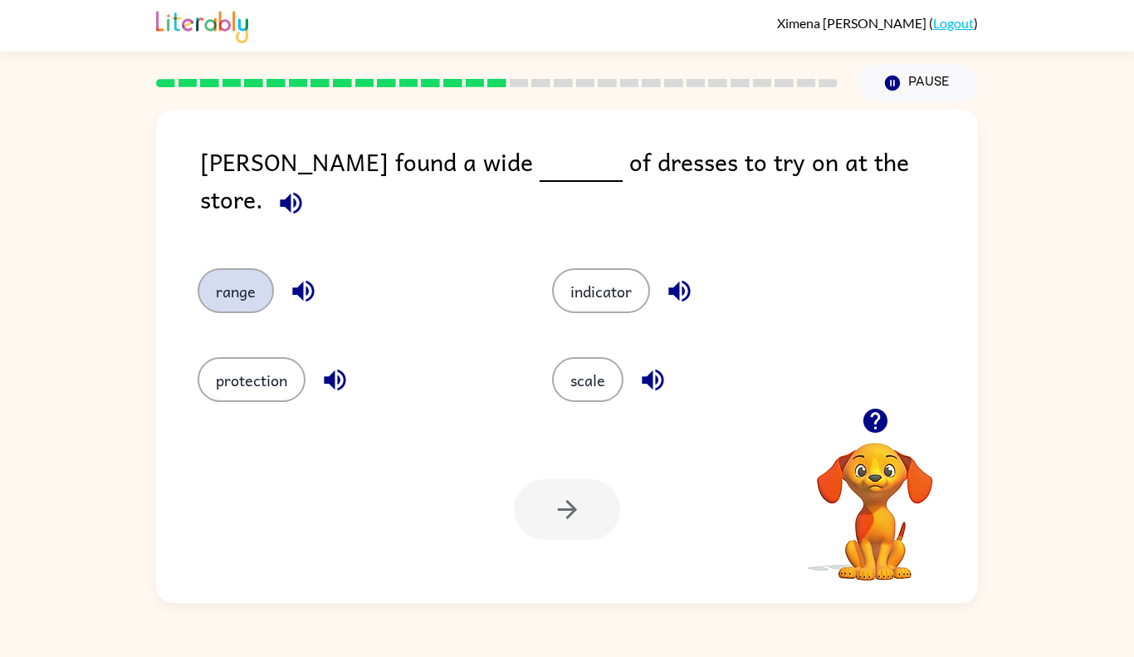
click at [219, 268] on button "range" at bounding box center [236, 290] width 76 height 45
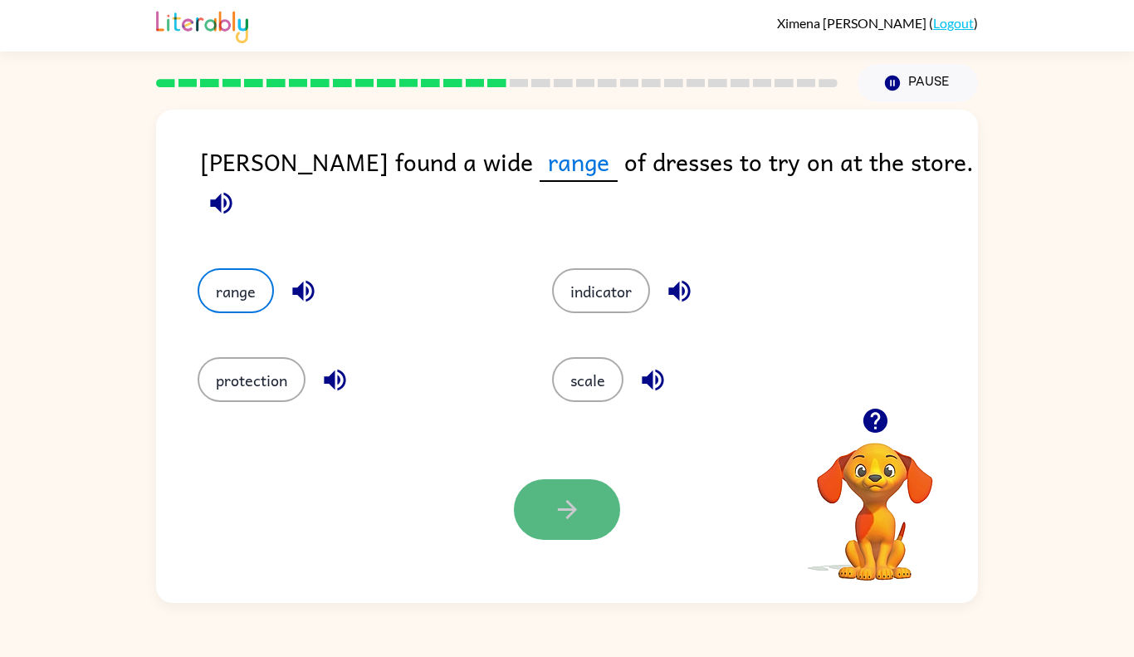
click at [578, 506] on icon "button" at bounding box center [567, 509] width 29 height 29
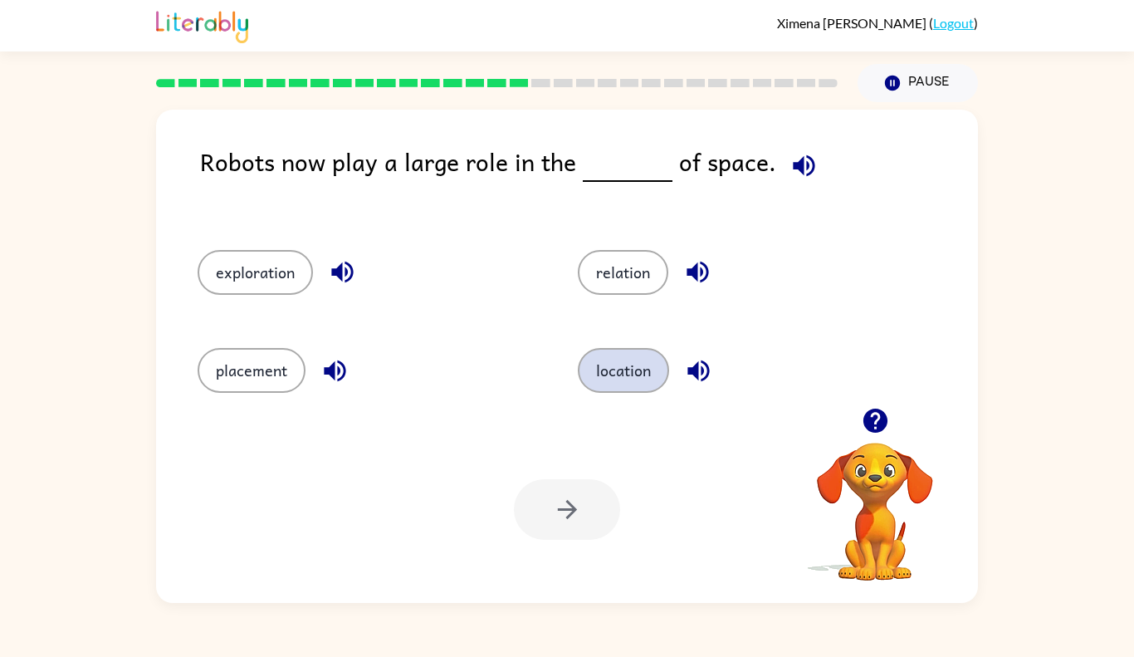
click at [661, 362] on button "location" at bounding box center [623, 370] width 91 height 45
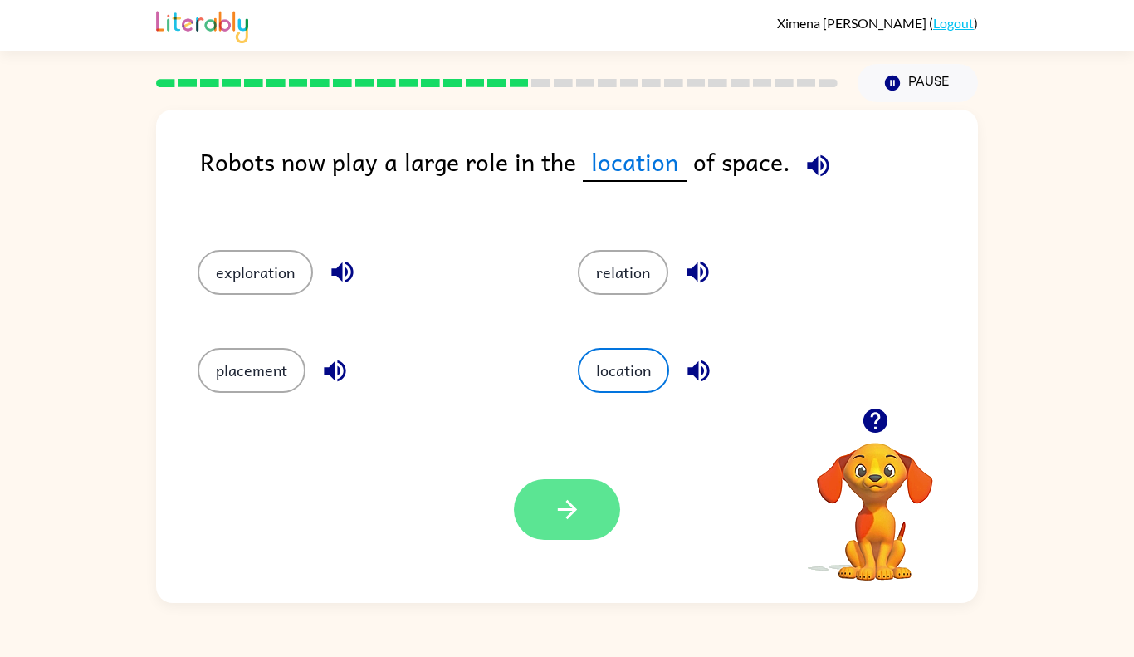
click at [559, 507] on icon "button" at bounding box center [567, 509] width 29 height 29
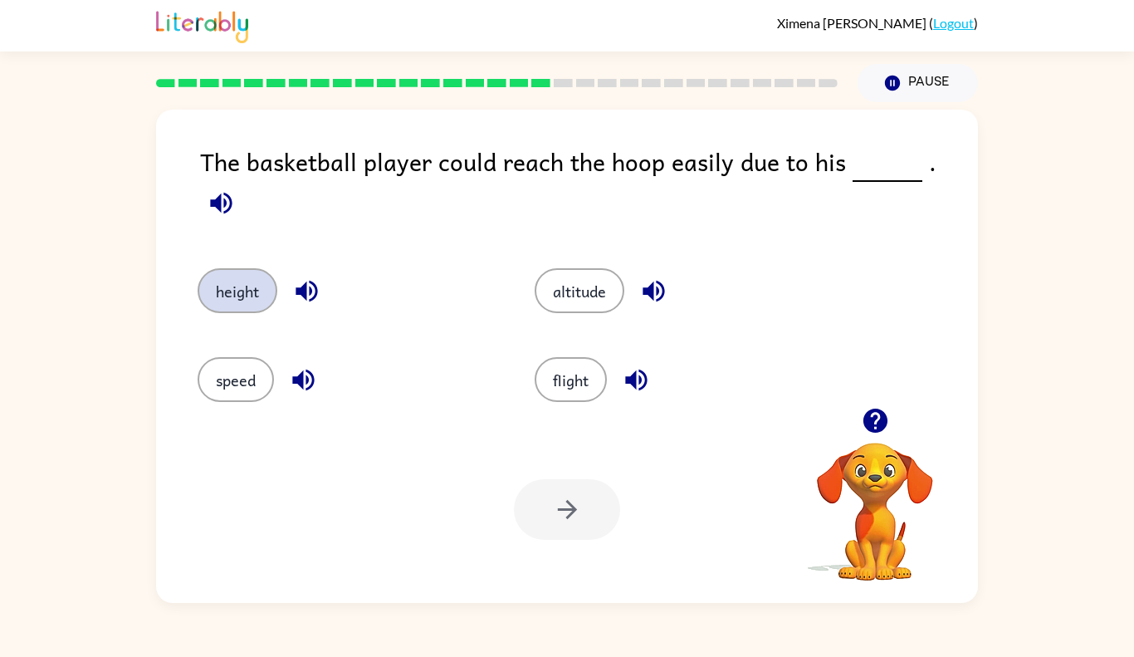
click at [226, 286] on button "height" at bounding box center [238, 290] width 80 height 45
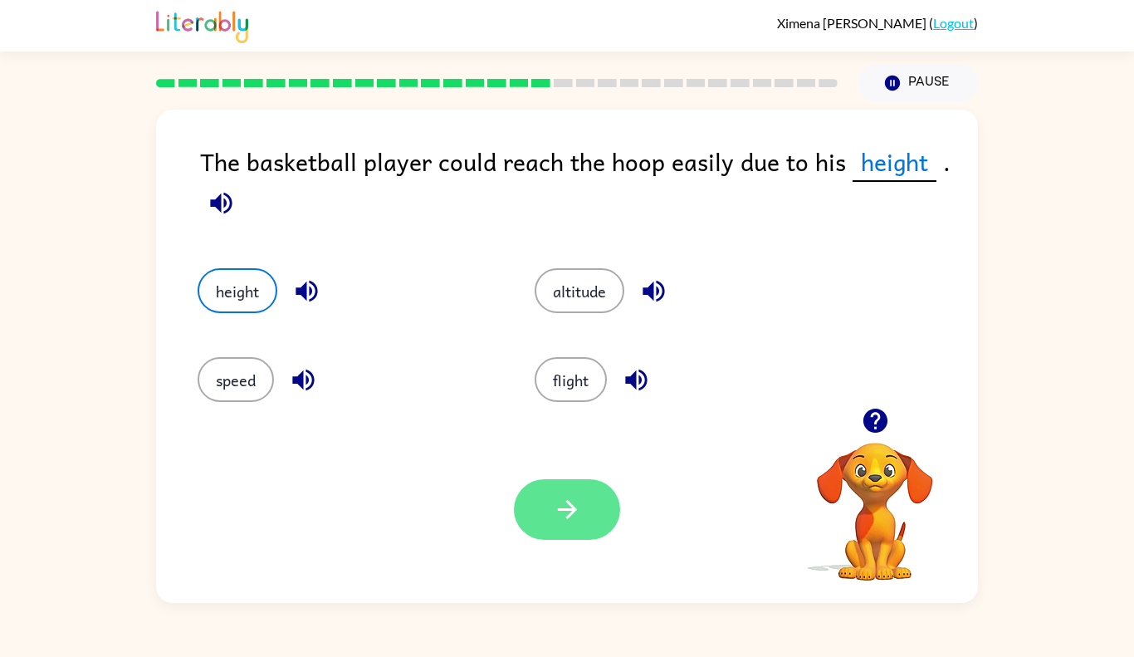
click at [559, 510] on icon "button" at bounding box center [567, 509] width 29 height 29
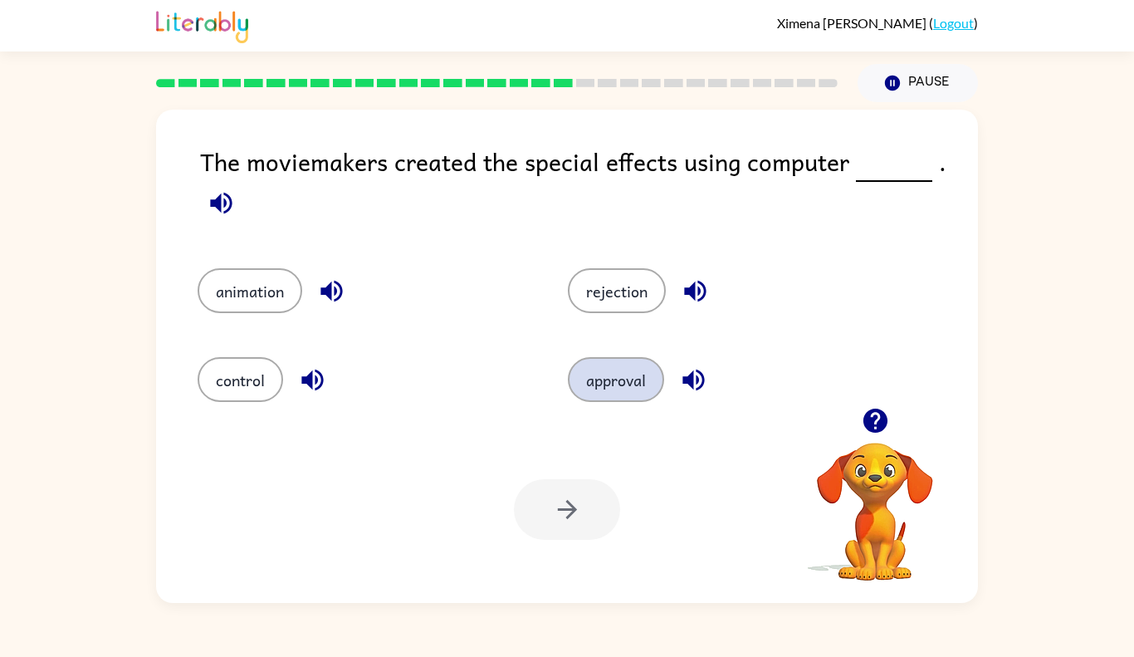
click at [609, 383] on button "approval" at bounding box center [616, 379] width 96 height 45
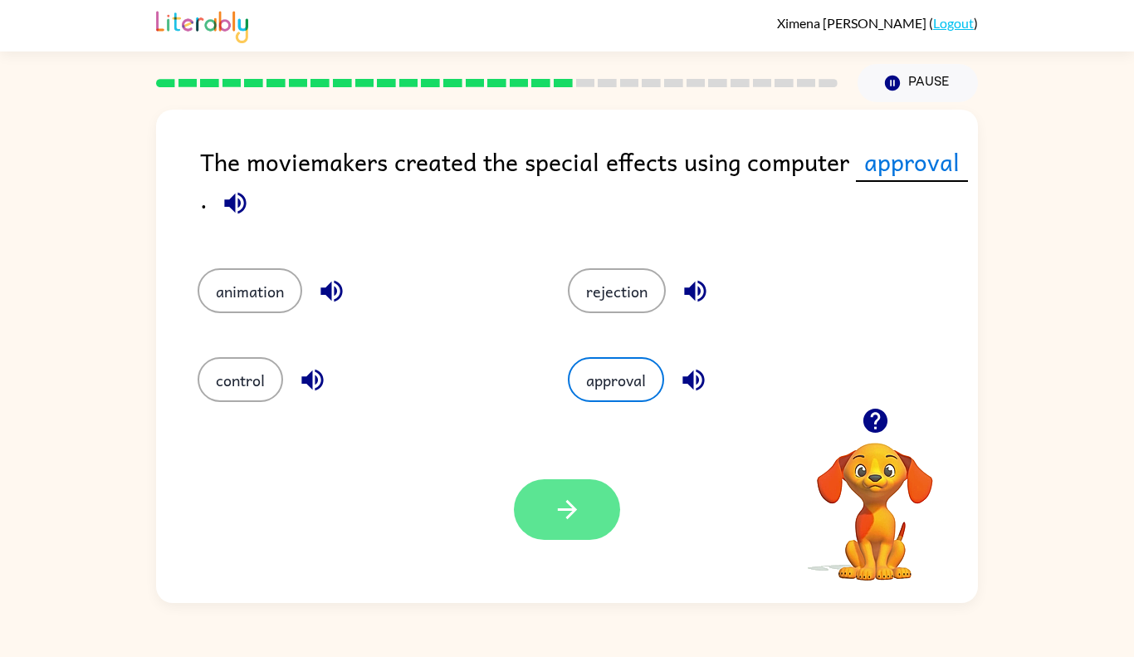
click at [535, 517] on button "button" at bounding box center [567, 509] width 106 height 61
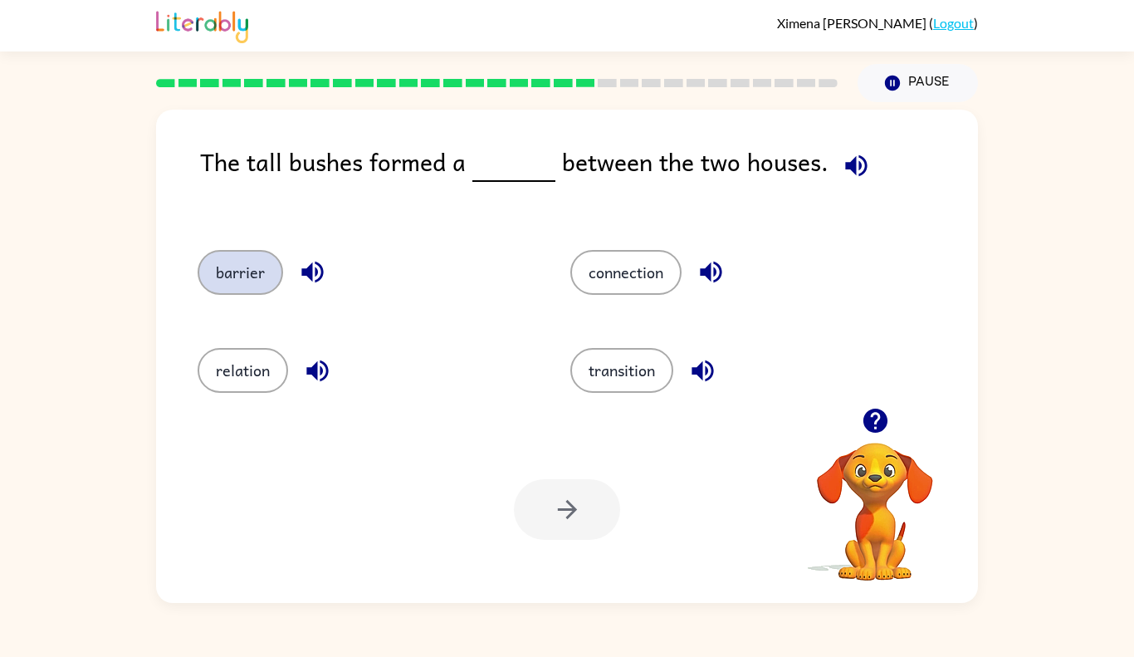
click at [212, 282] on button "barrier" at bounding box center [240, 272] width 85 height 45
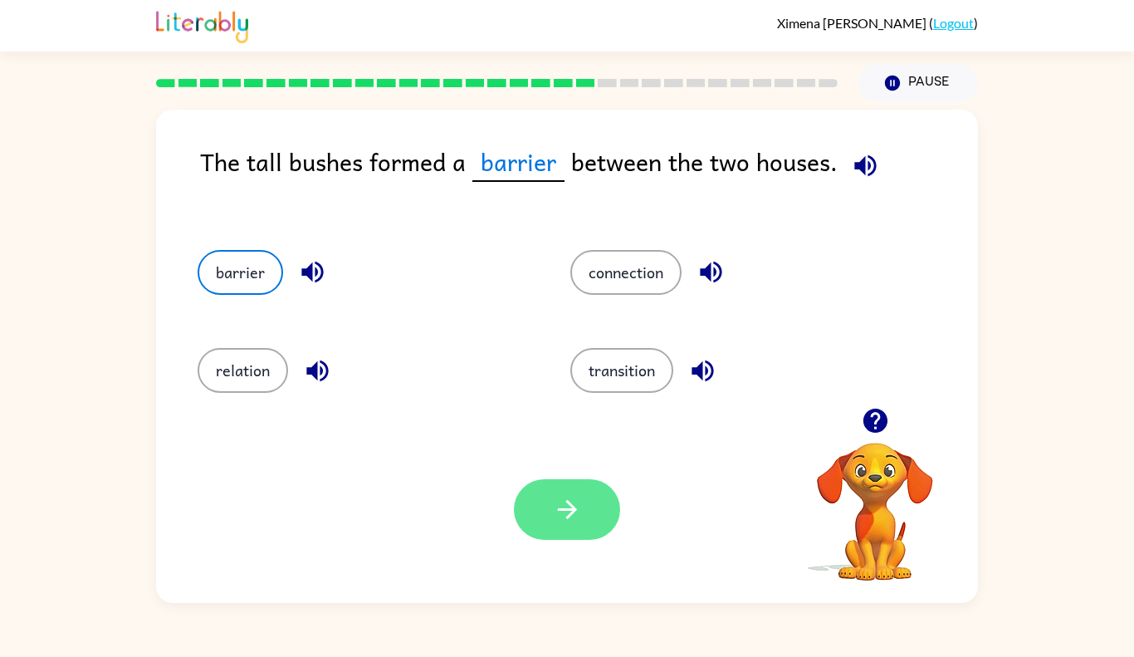
click at [545, 507] on button "button" at bounding box center [567, 509] width 106 height 61
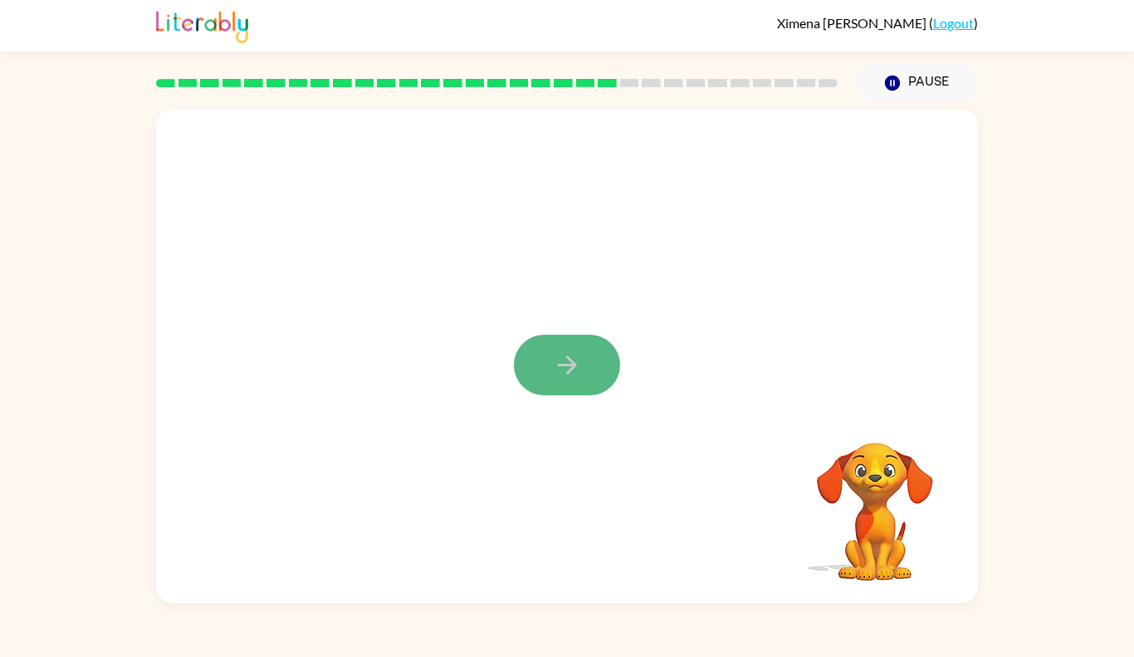
click at [547, 375] on button "button" at bounding box center [567, 365] width 106 height 61
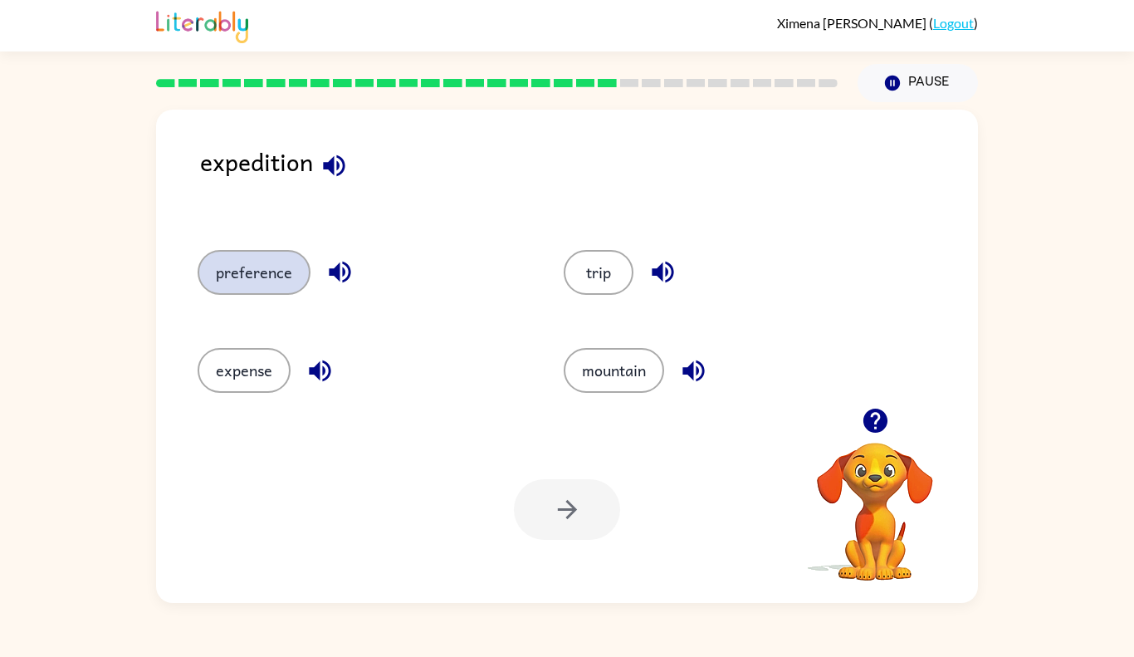
click at [256, 282] on button "preference" at bounding box center [254, 272] width 113 height 45
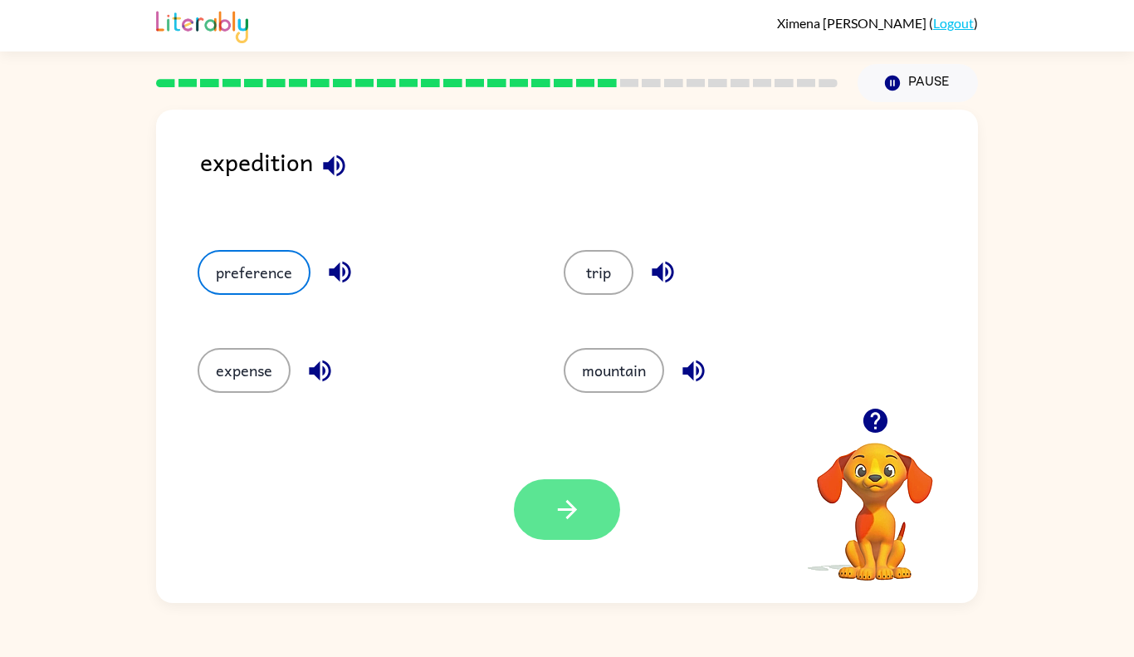
click at [564, 528] on button "button" at bounding box center [567, 509] width 106 height 61
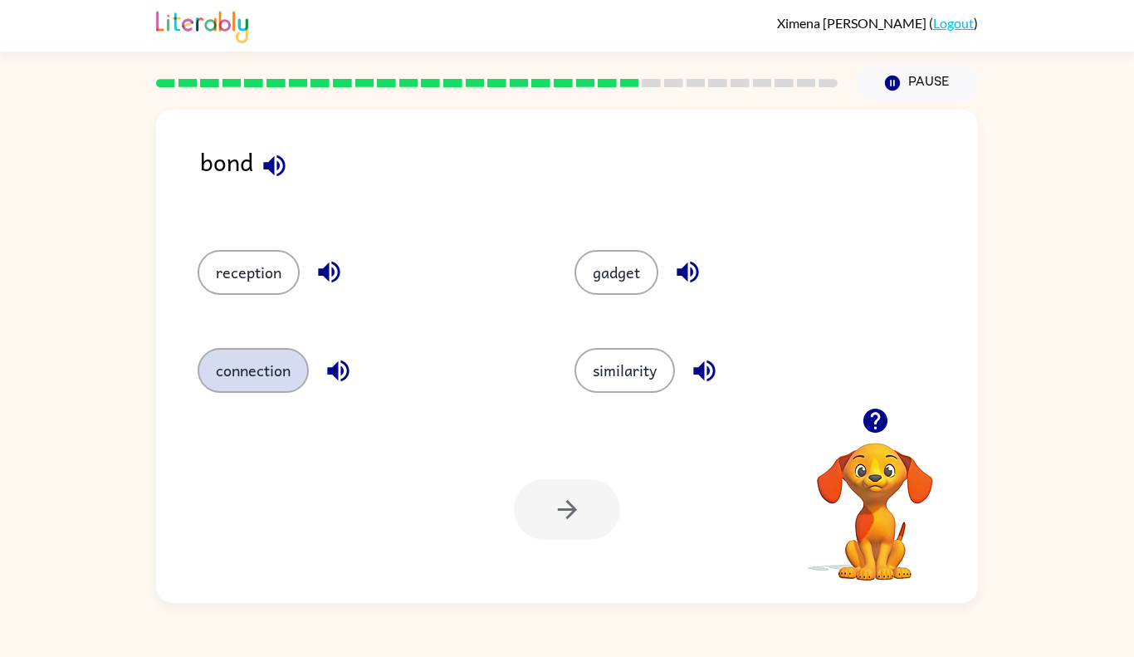
click at [222, 368] on button "connection" at bounding box center [253, 370] width 111 height 45
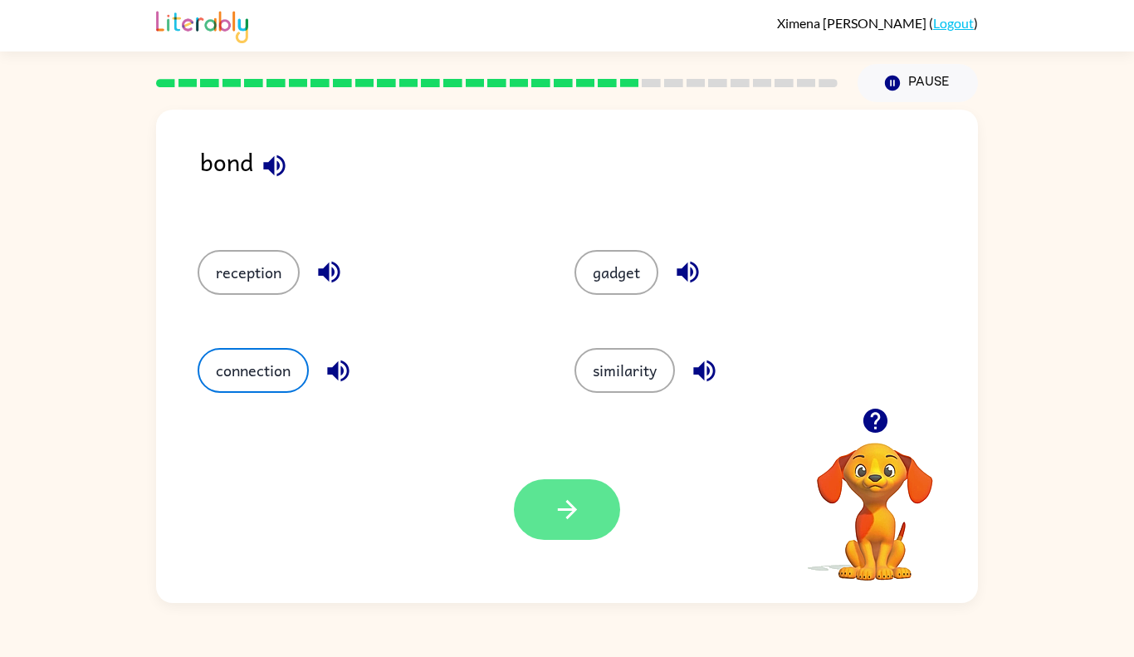
click at [560, 521] on icon "button" at bounding box center [567, 509] width 29 height 29
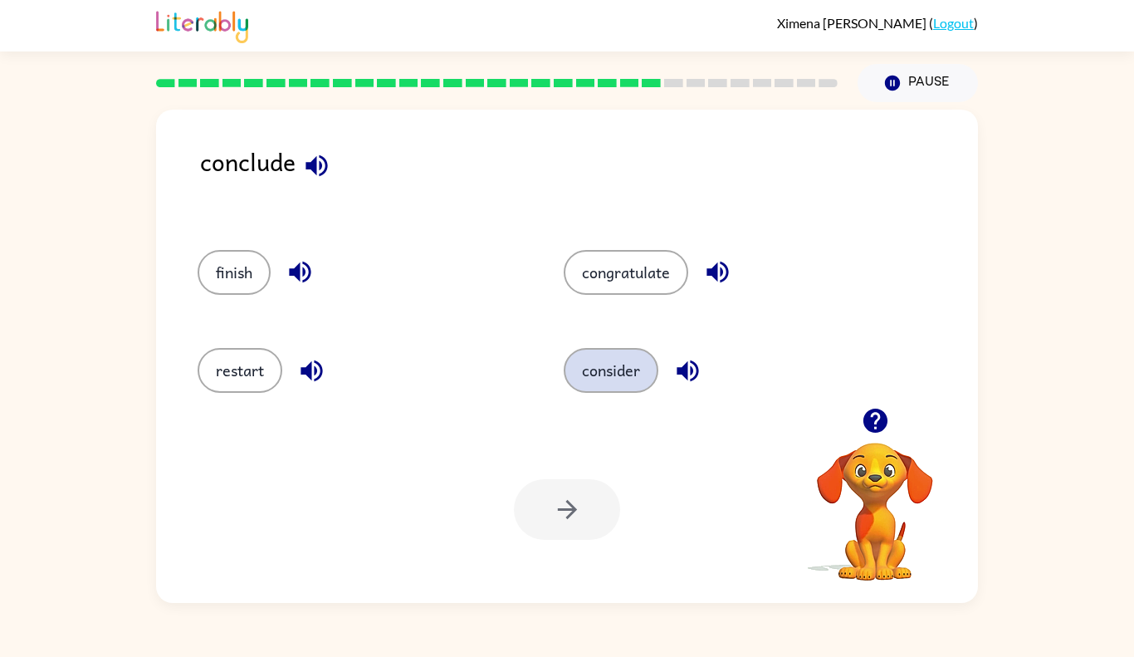
click at [621, 364] on button "consider" at bounding box center [611, 370] width 95 height 45
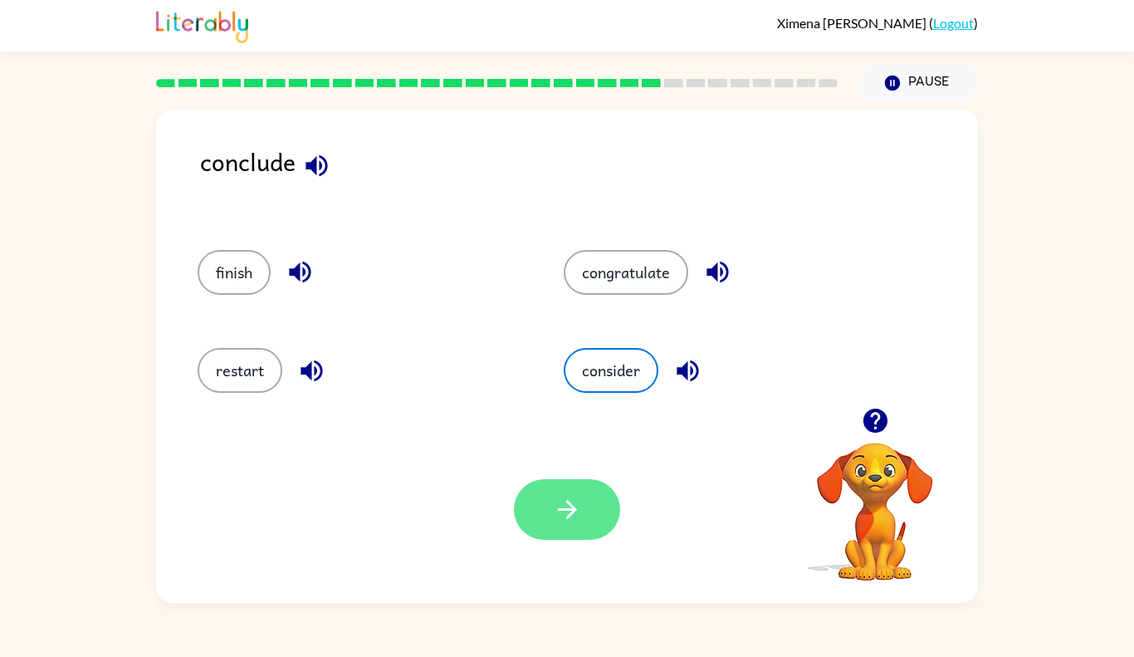
click at [586, 518] on button "button" at bounding box center [567, 509] width 106 height 61
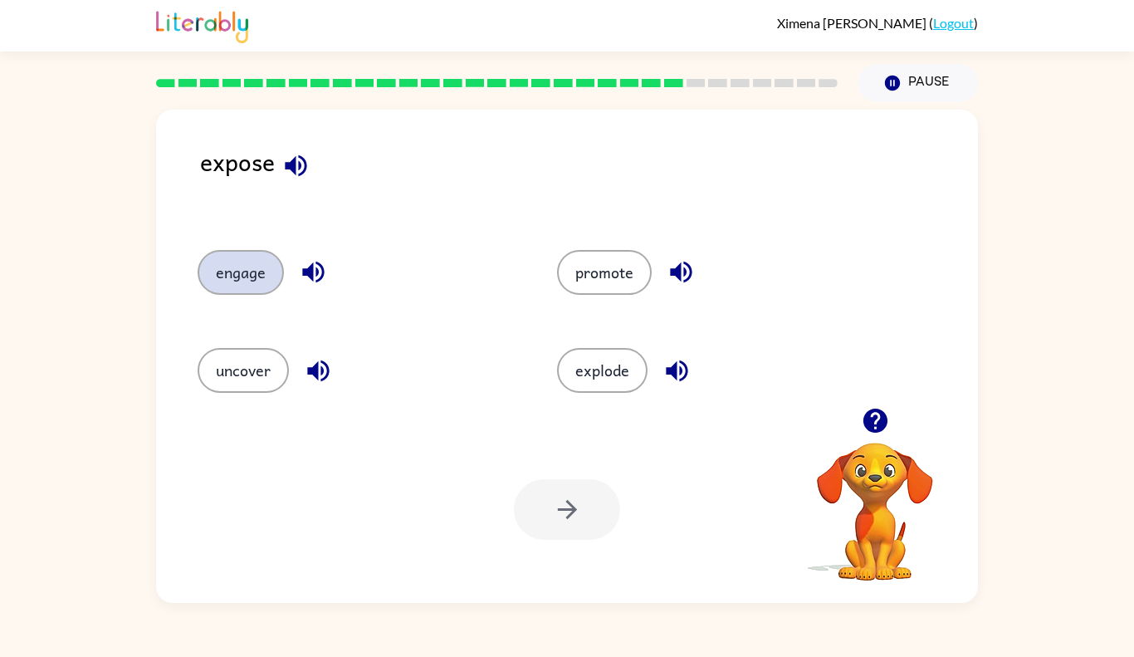
click at [252, 292] on button "engage" at bounding box center [241, 272] width 86 height 45
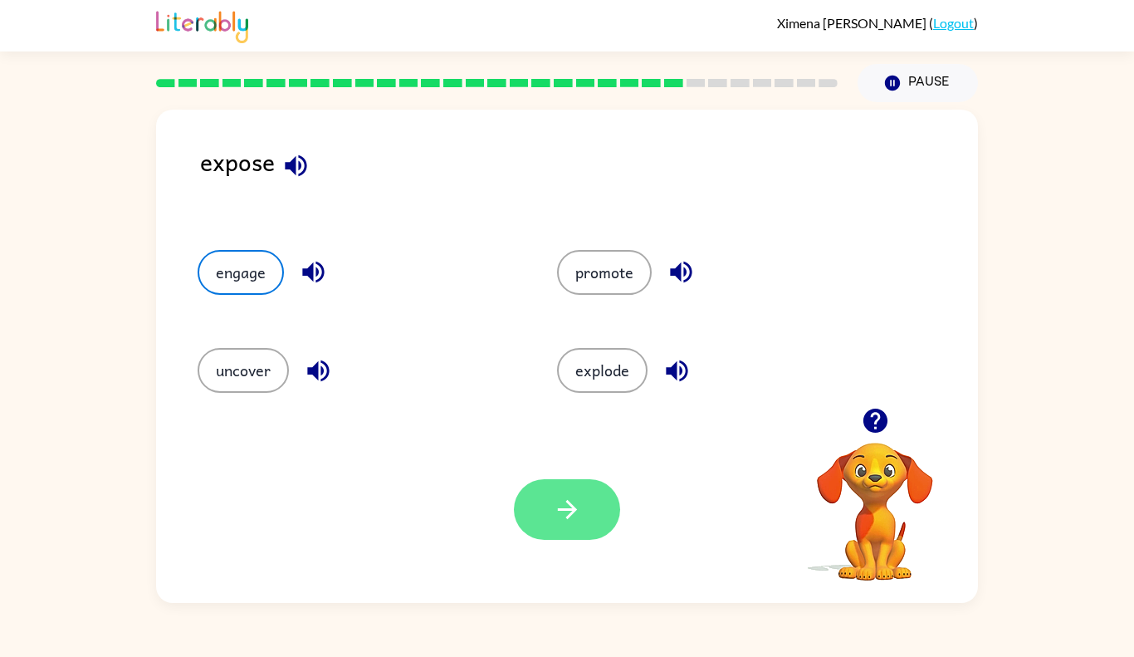
click at [554, 486] on button "button" at bounding box center [567, 509] width 106 height 61
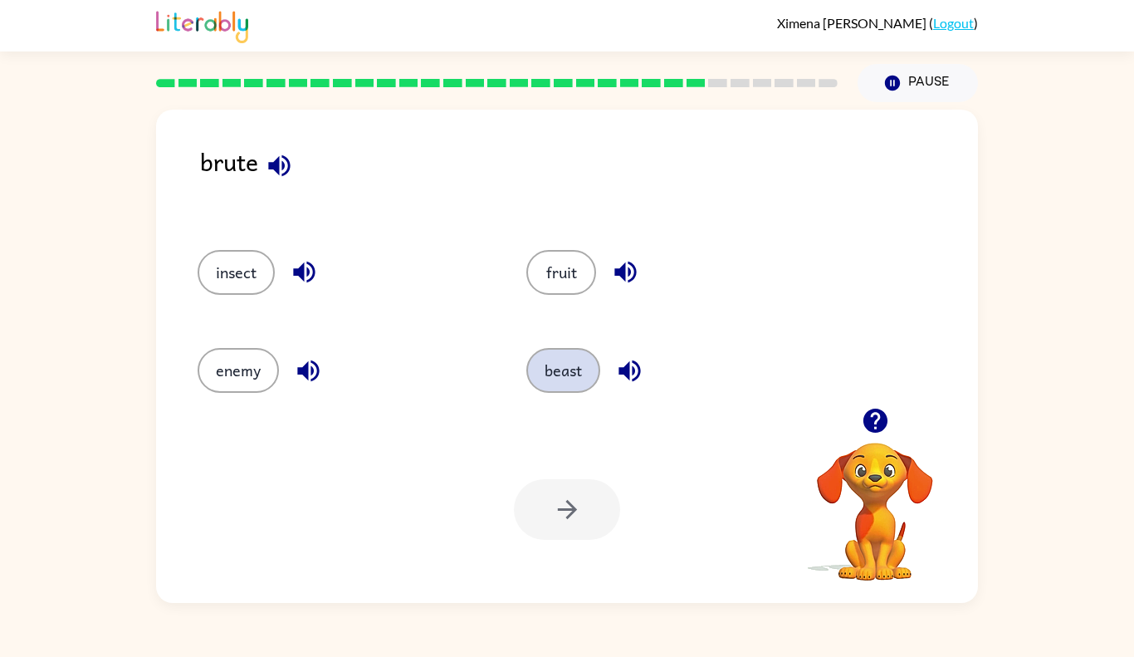
click at [544, 369] on button "beast" at bounding box center [563, 370] width 74 height 45
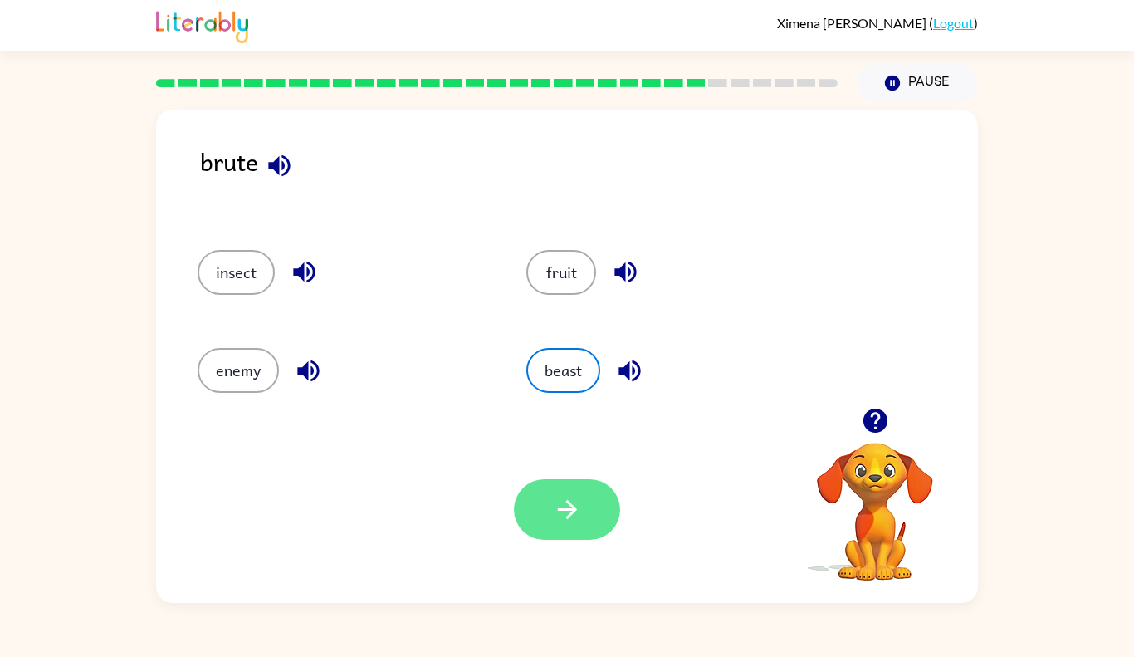
click at [604, 518] on button "button" at bounding box center [567, 509] width 106 height 61
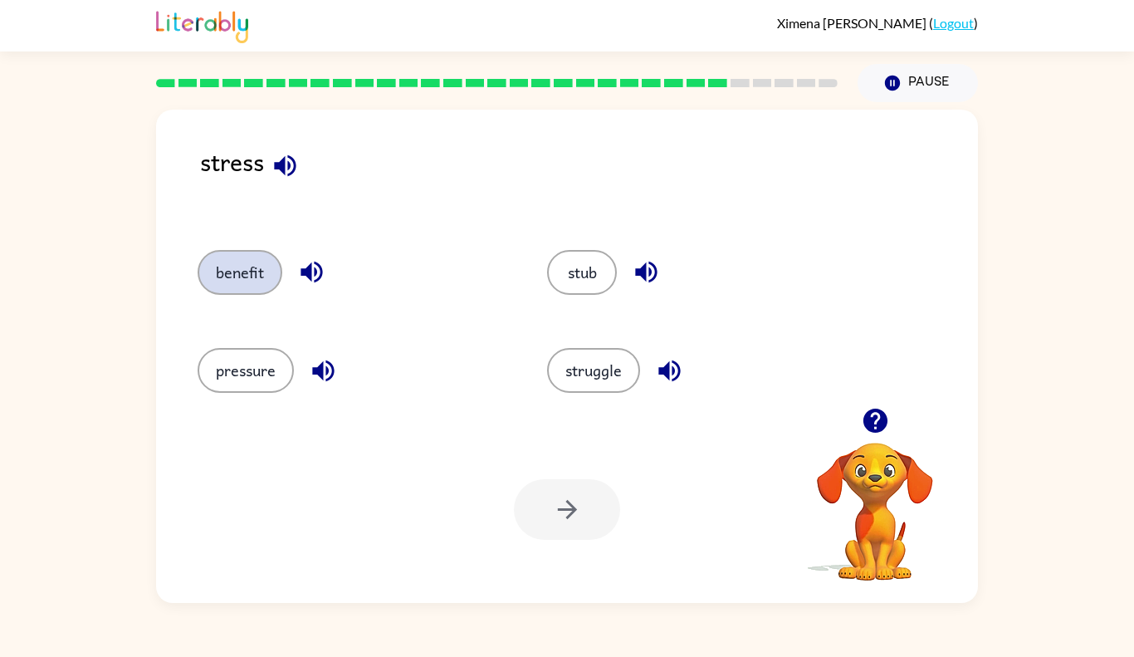
click at [263, 261] on button "benefit" at bounding box center [240, 272] width 85 height 45
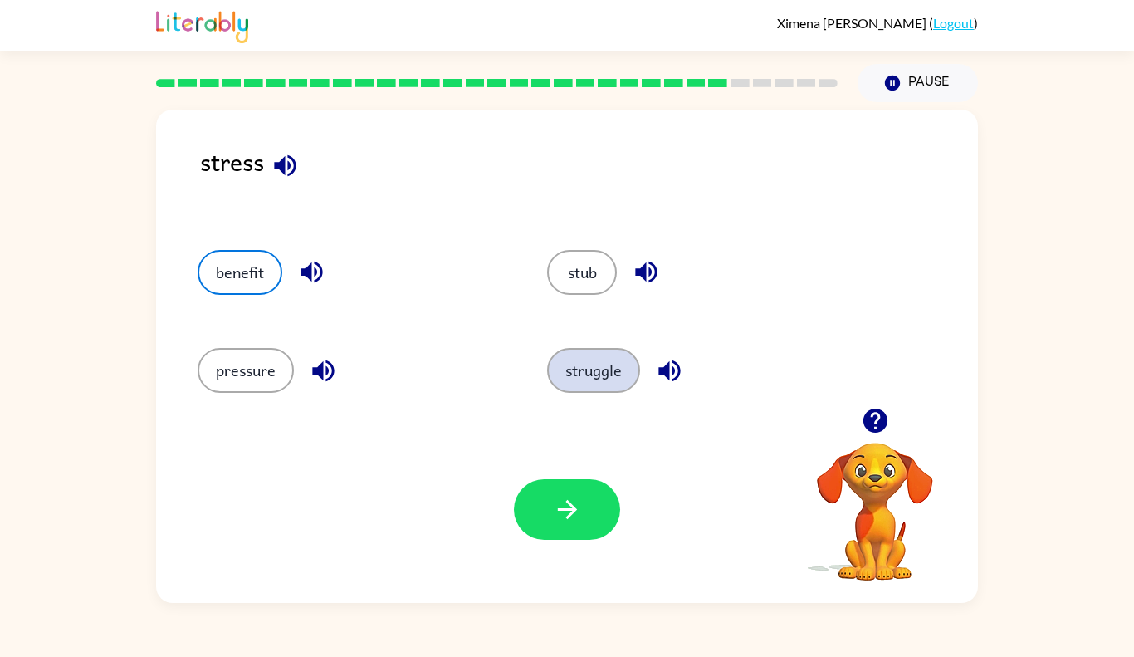
click at [620, 367] on button "struggle" at bounding box center [593, 370] width 93 height 45
click at [600, 367] on button "struggle" at bounding box center [593, 370] width 93 height 45
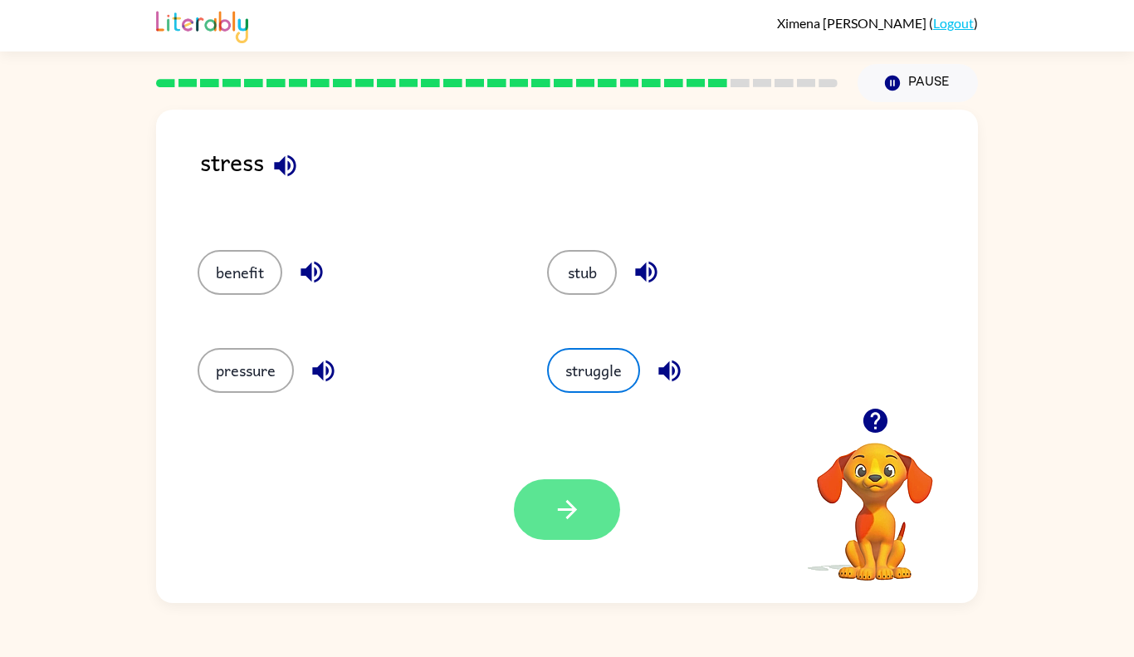
click at [579, 499] on icon "button" at bounding box center [567, 509] width 29 height 29
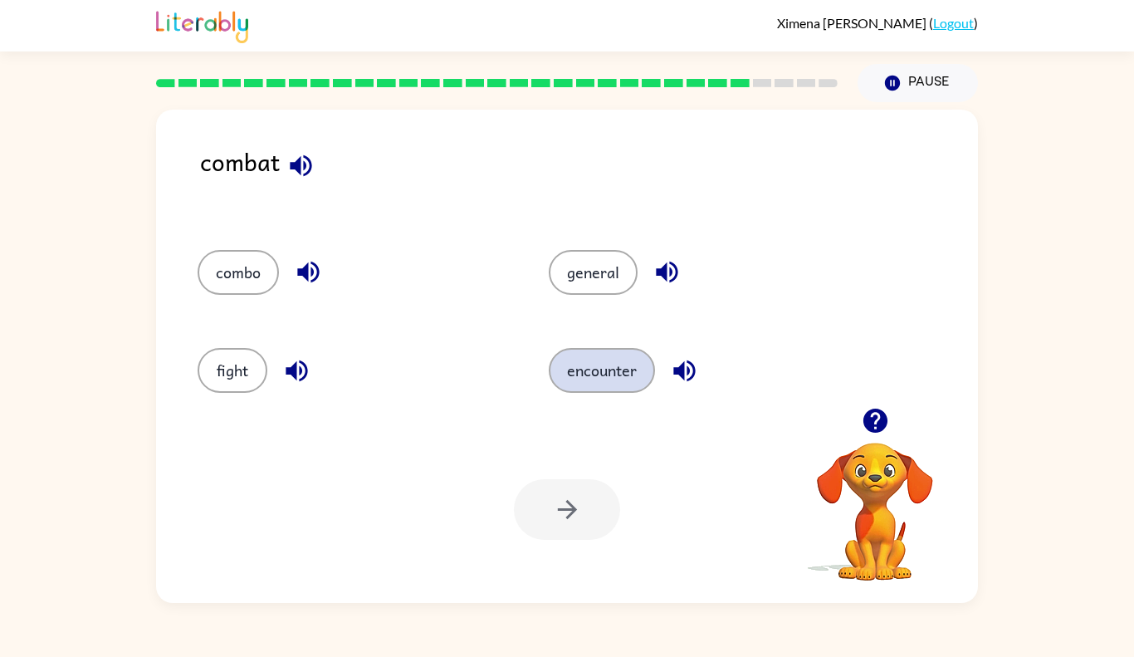
click at [628, 385] on button "encounter" at bounding box center [602, 370] width 106 height 45
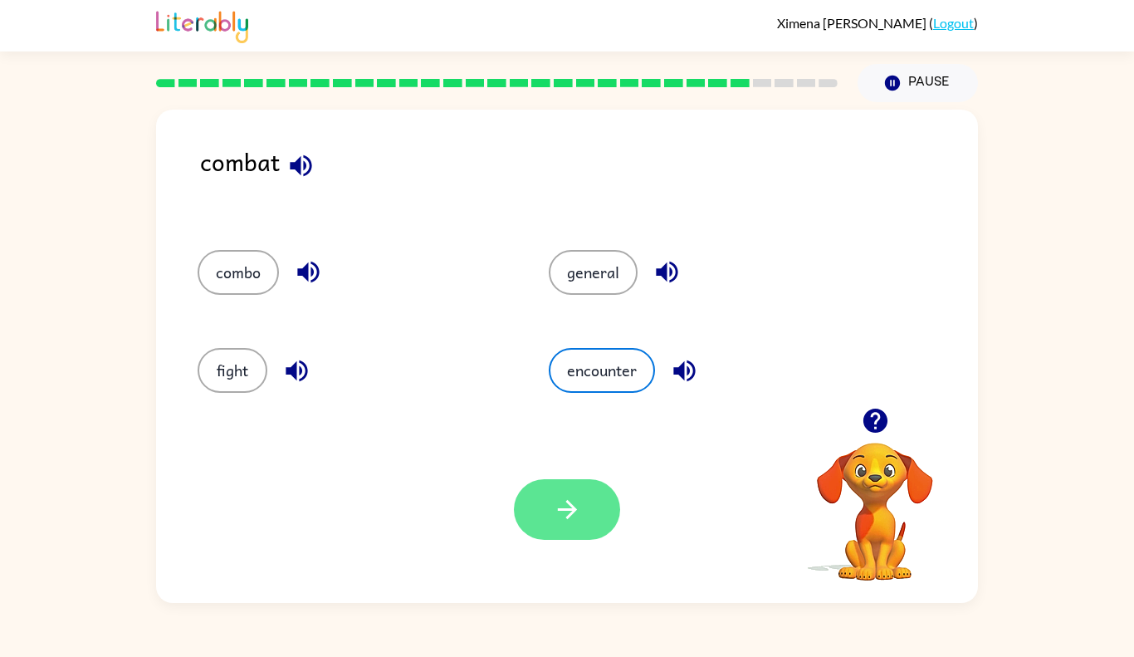
click at [589, 493] on button "button" at bounding box center [567, 509] width 106 height 61
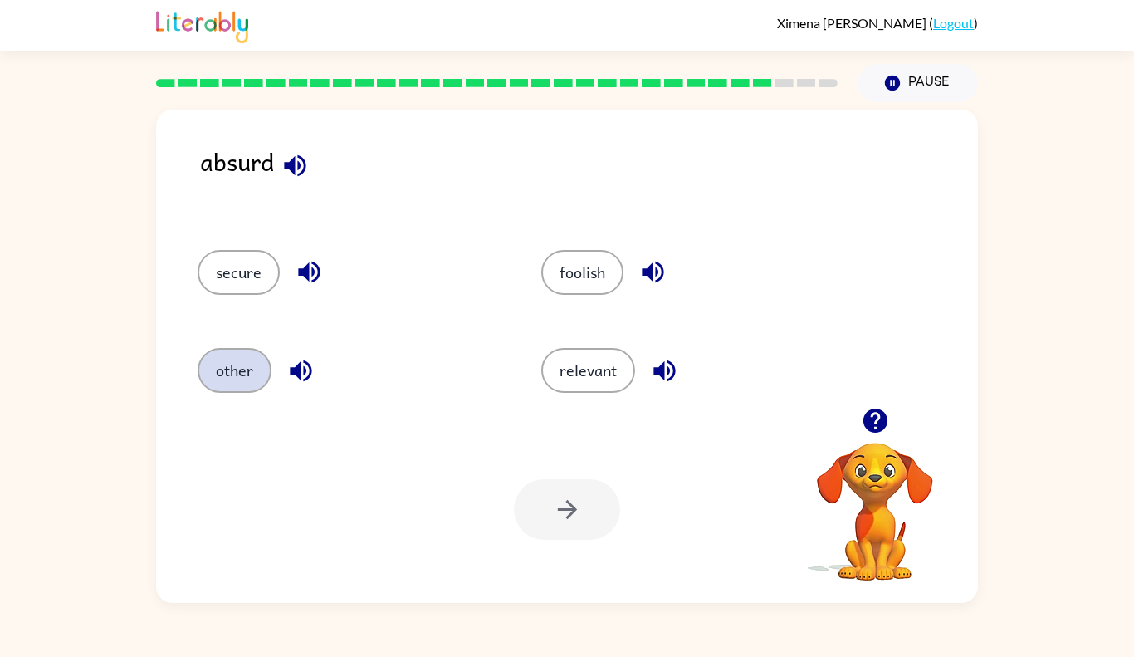
click at [243, 391] on button "other" at bounding box center [235, 370] width 74 height 45
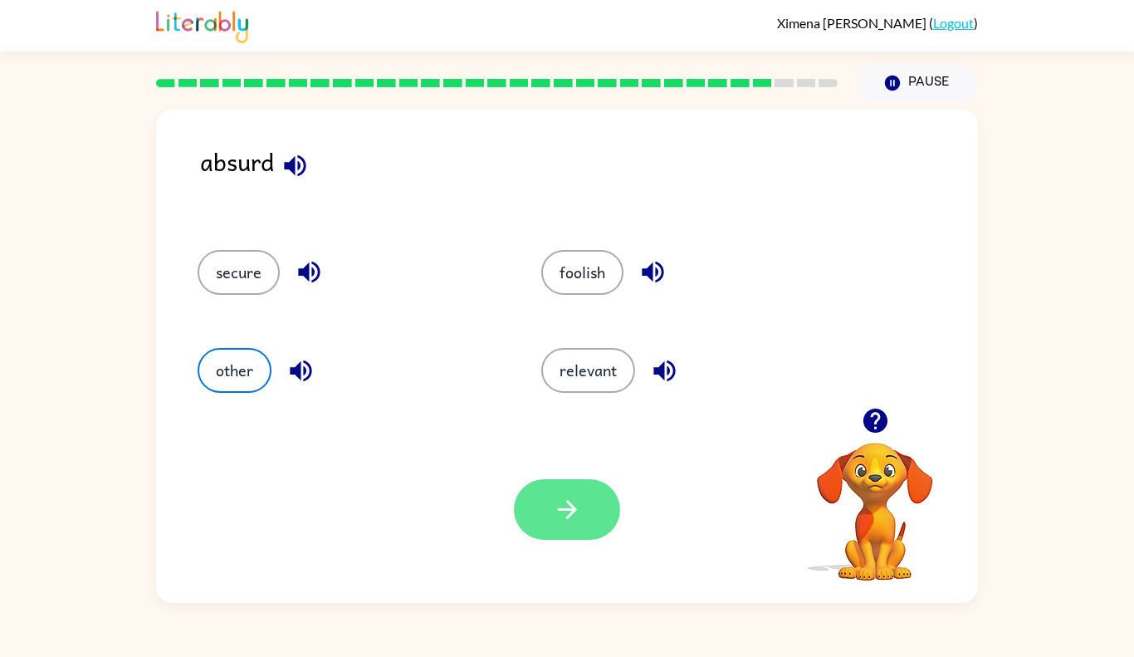
click at [566, 510] on icon "button" at bounding box center [566, 509] width 19 height 19
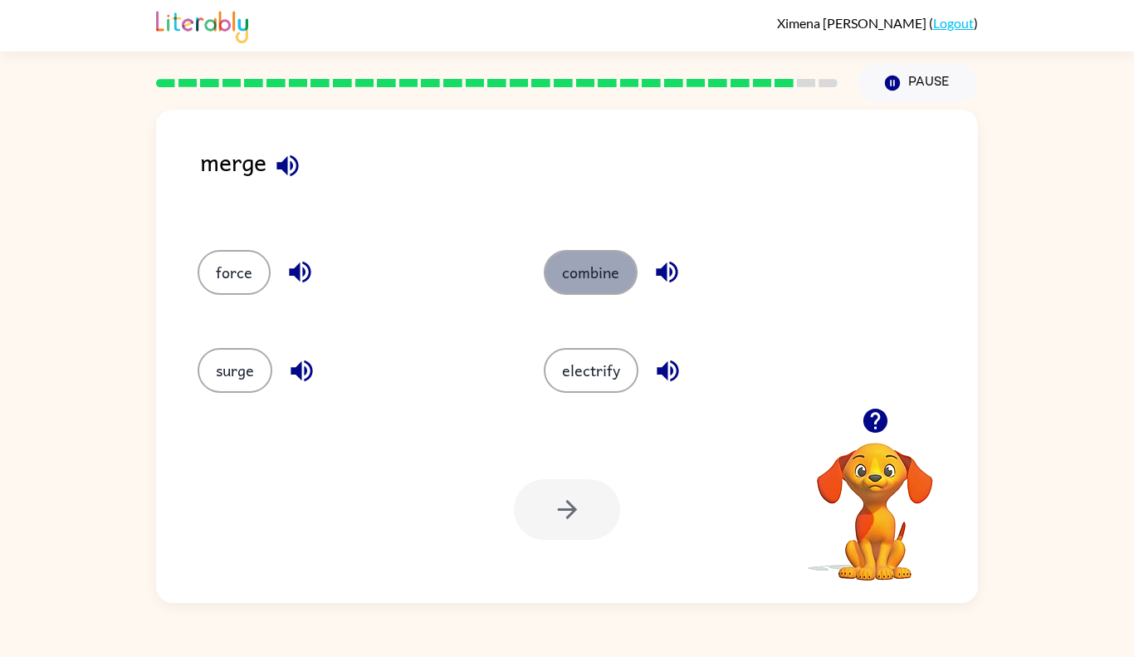
click at [579, 285] on button "combine" at bounding box center [591, 272] width 94 height 45
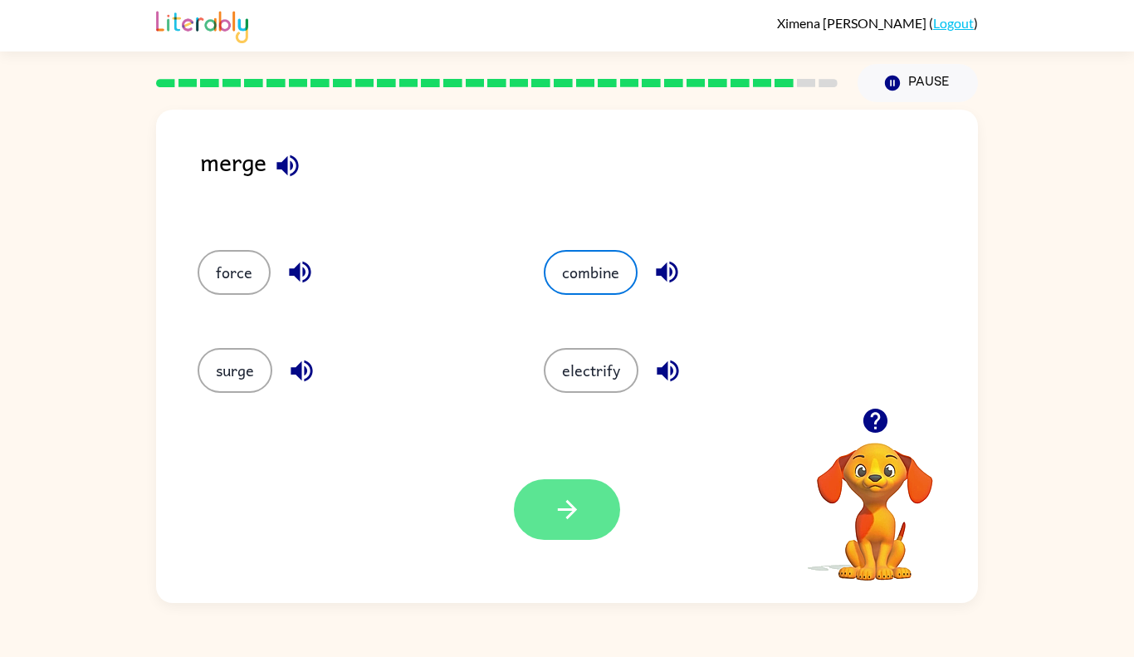
click at [585, 486] on button "button" at bounding box center [567, 509] width 106 height 61
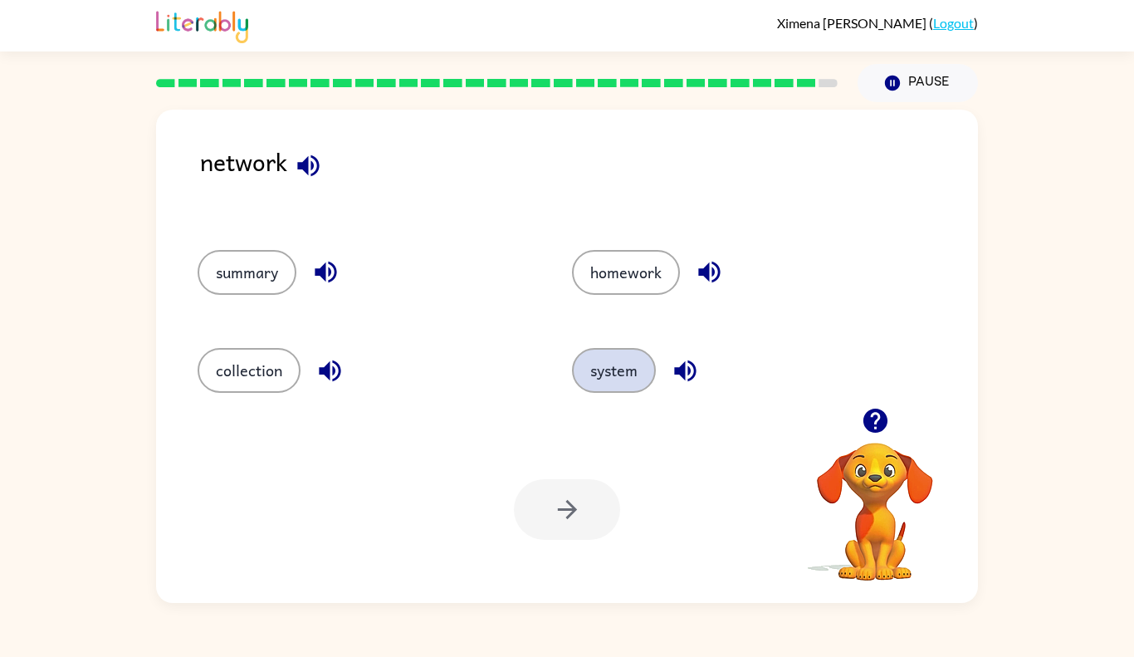
click at [622, 369] on button "system" at bounding box center [614, 370] width 84 height 45
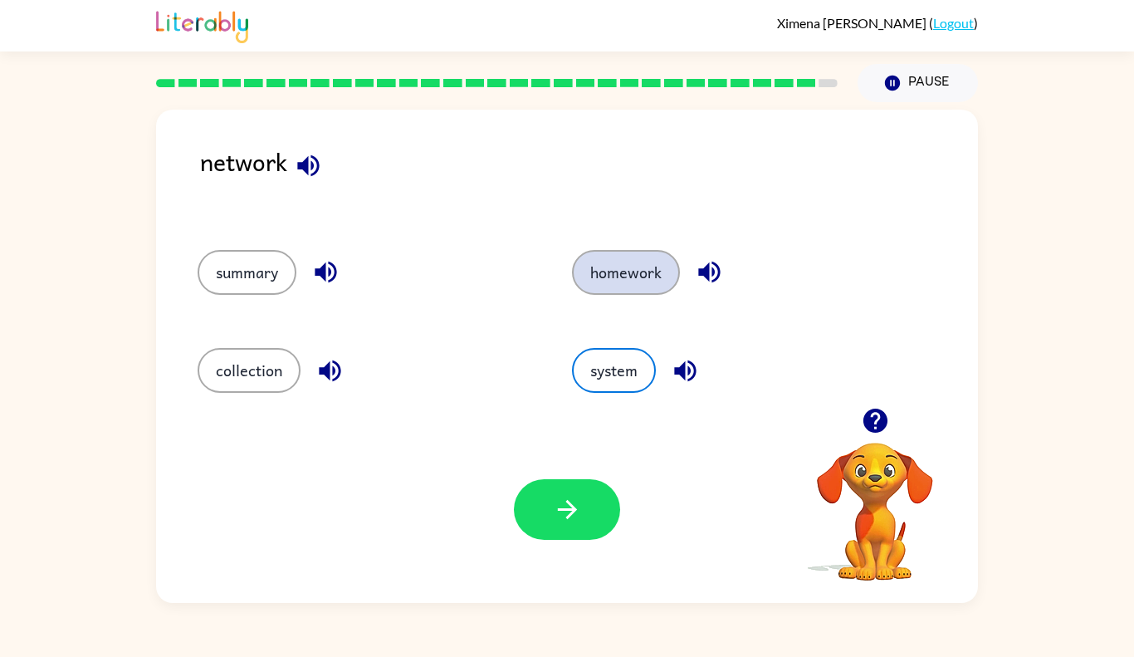
click at [634, 280] on button "homework" at bounding box center [626, 272] width 108 height 45
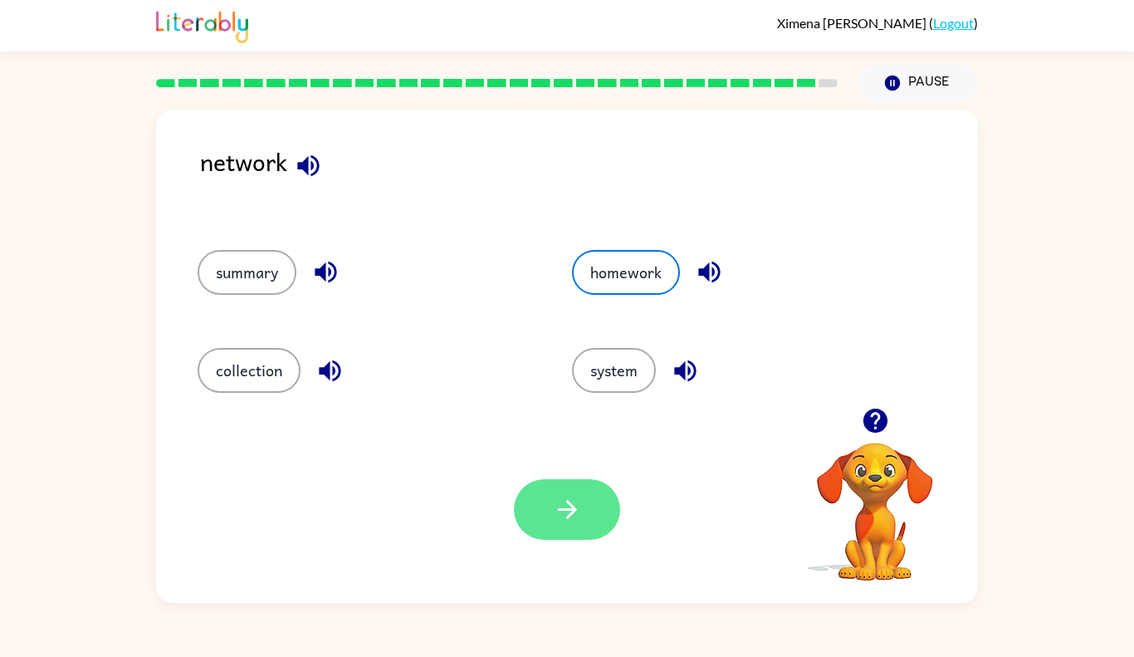
click at [579, 506] on icon "button" at bounding box center [567, 509] width 29 height 29
